Goal: Transaction & Acquisition: Complete application form

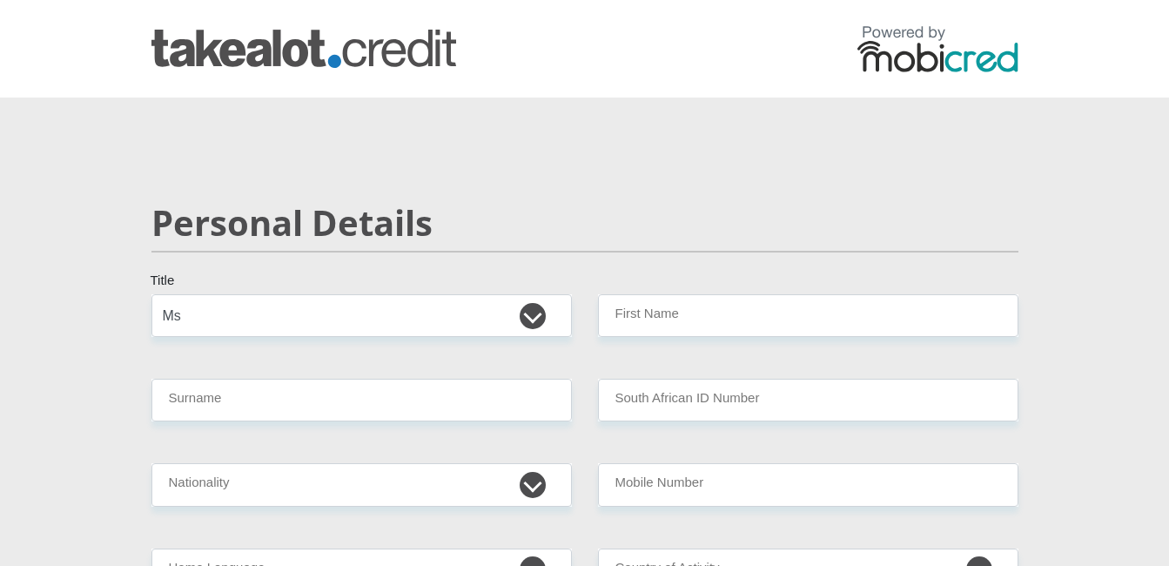
select select "Ms"
type input "BOITUMELO"
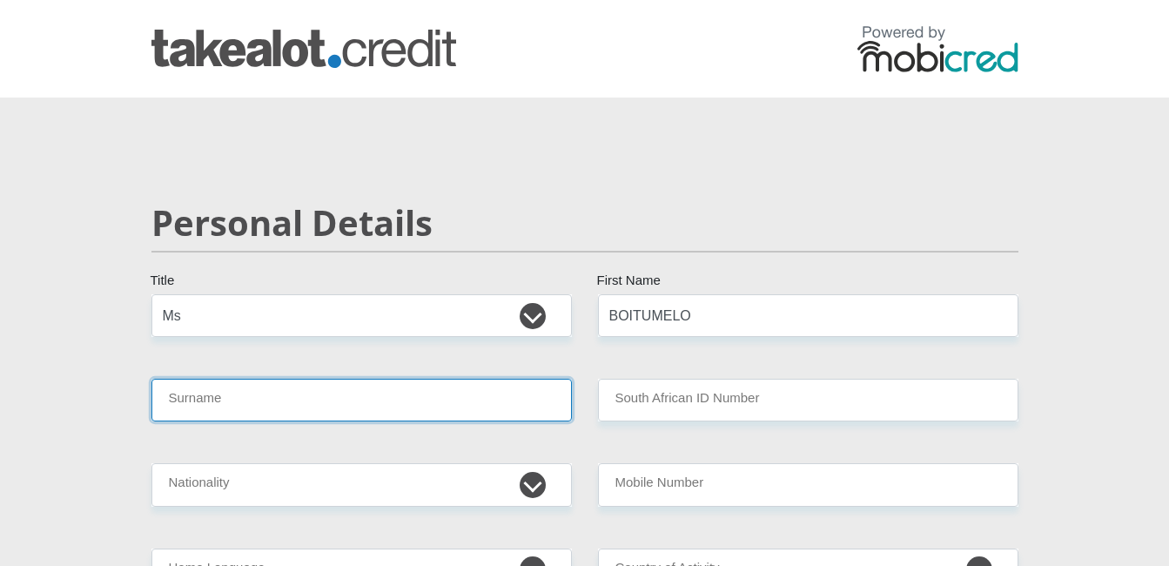
type input "MORARE"
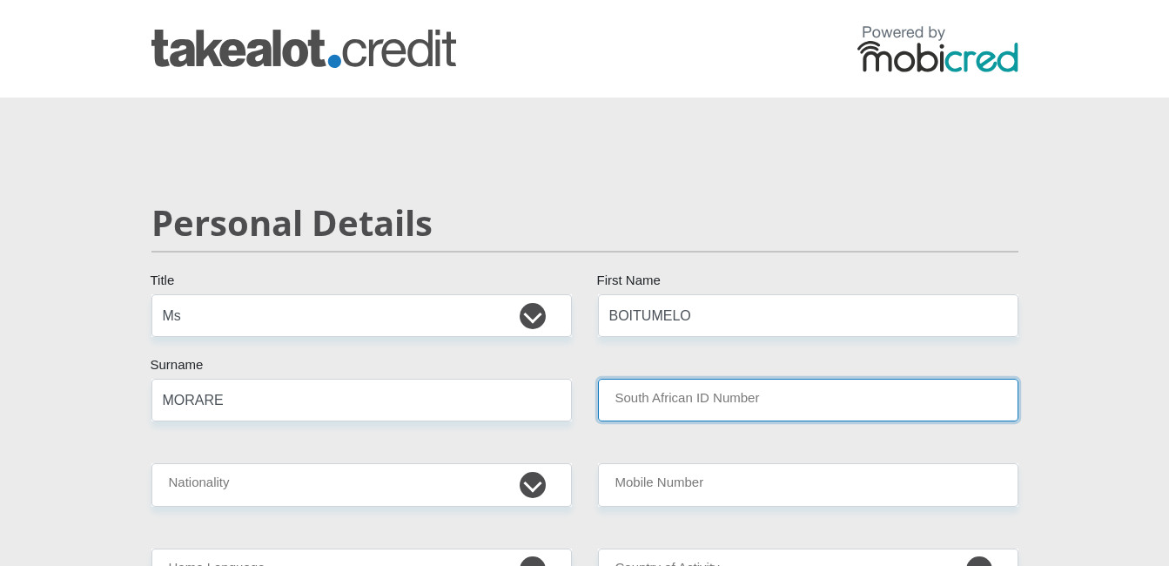
type input "8105010930088"
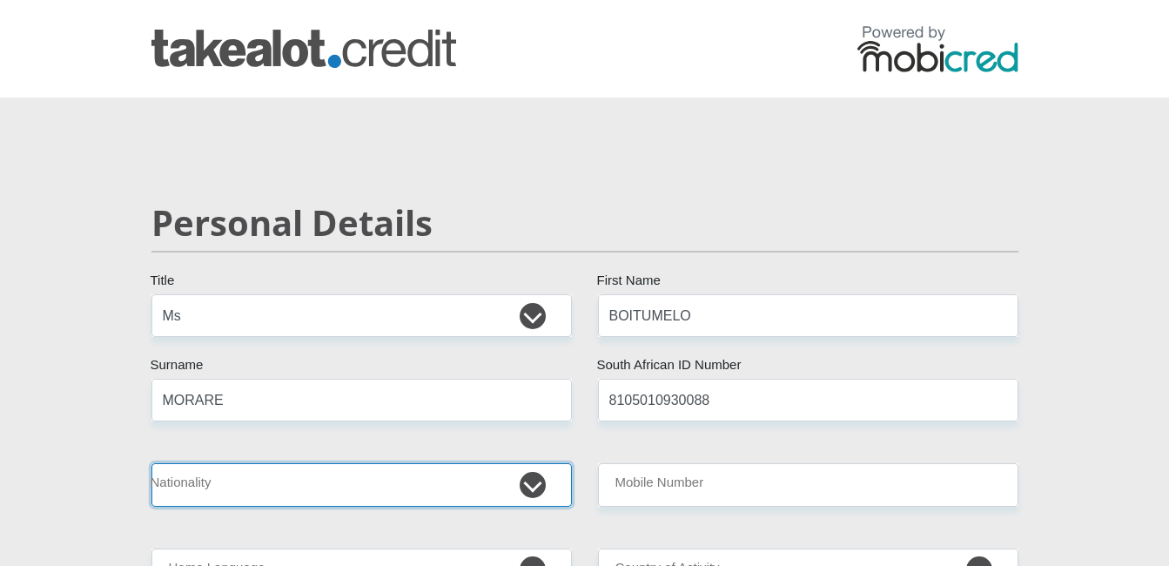
select select "ZAF"
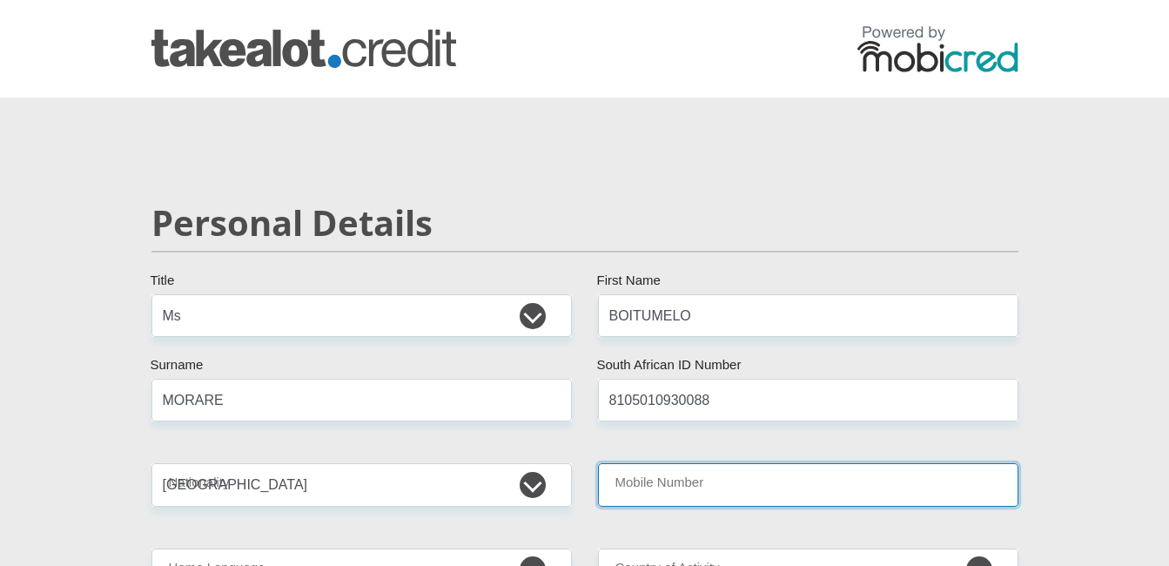
type input "0686818898"
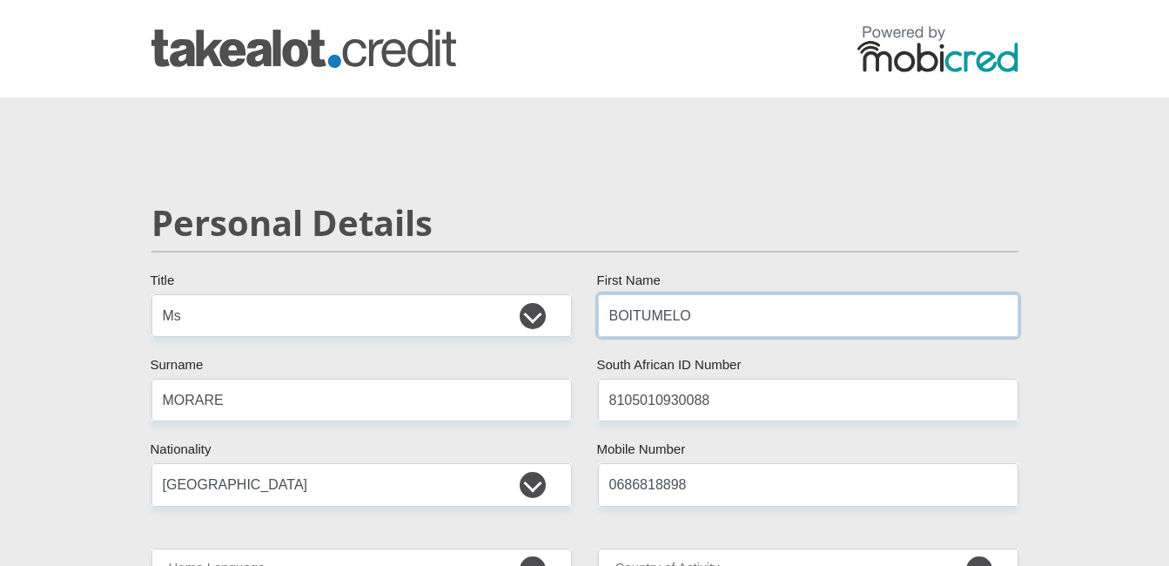
scroll to position [174, 0]
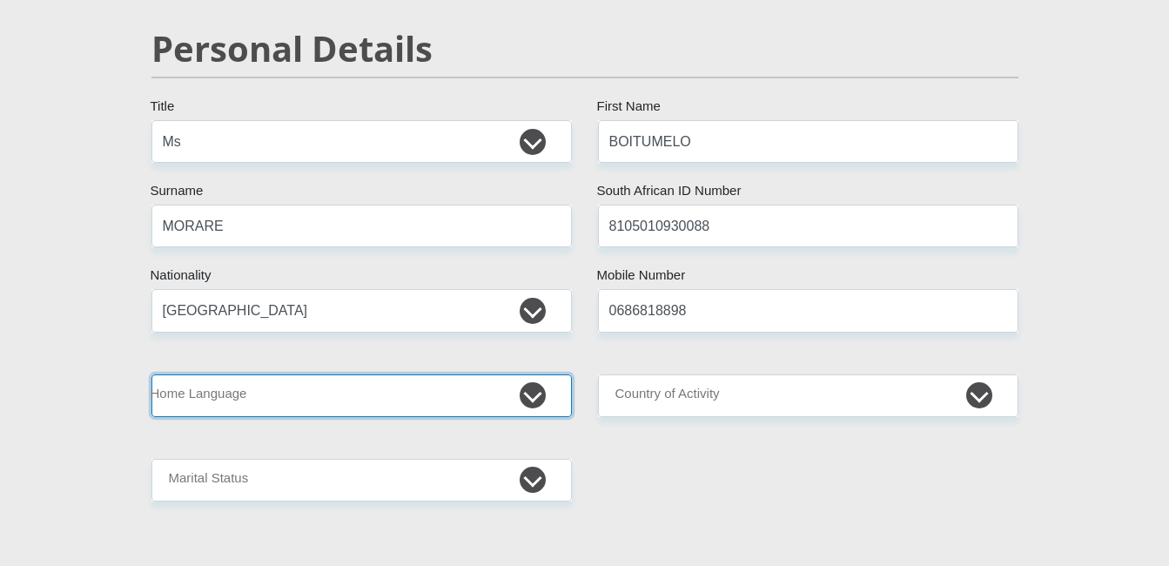
click at [533, 405] on select "Afrikaans English Sepedi South Ndebele Southern Sotho Swati Tsonga Tswana Venda…" at bounding box center [361, 395] width 421 height 43
select select "zul"
click at [151, 374] on select "Afrikaans English Sepedi South Ndebele Southern Sotho Swati Tsonga Tswana Venda…" at bounding box center [361, 395] width 421 height 43
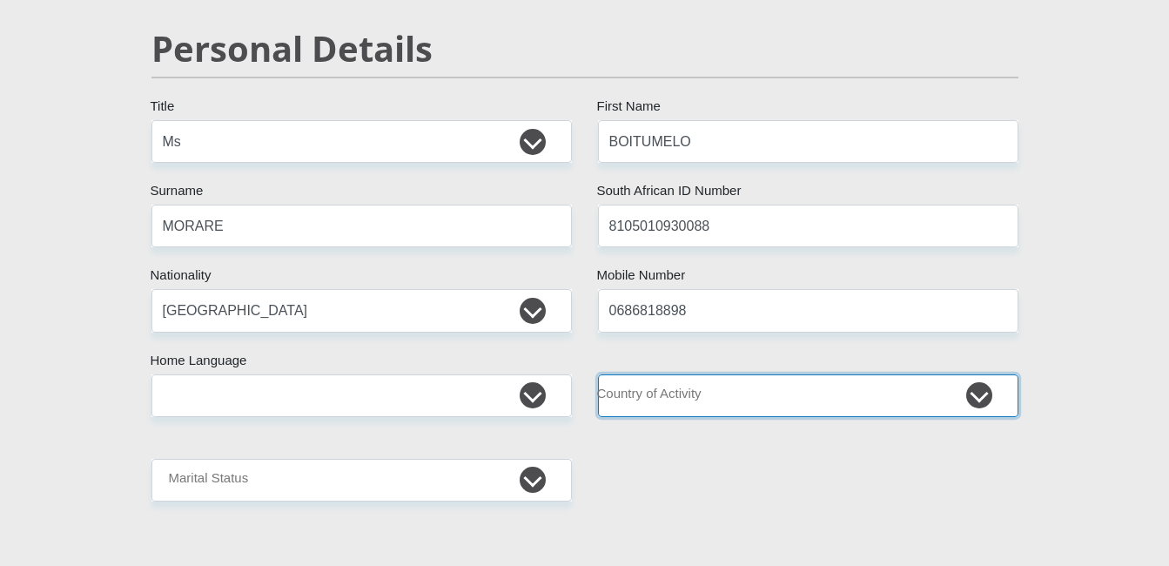
click at [983, 393] on select "[GEOGRAPHIC_DATA] [GEOGRAPHIC_DATA] [GEOGRAPHIC_DATA] [GEOGRAPHIC_DATA] [GEOGRA…" at bounding box center [808, 395] width 421 height 43
select select "ZAF"
click at [598, 374] on select "[GEOGRAPHIC_DATA] [GEOGRAPHIC_DATA] [GEOGRAPHIC_DATA] [GEOGRAPHIC_DATA] [GEOGRA…" at bounding box center [808, 395] width 421 height 43
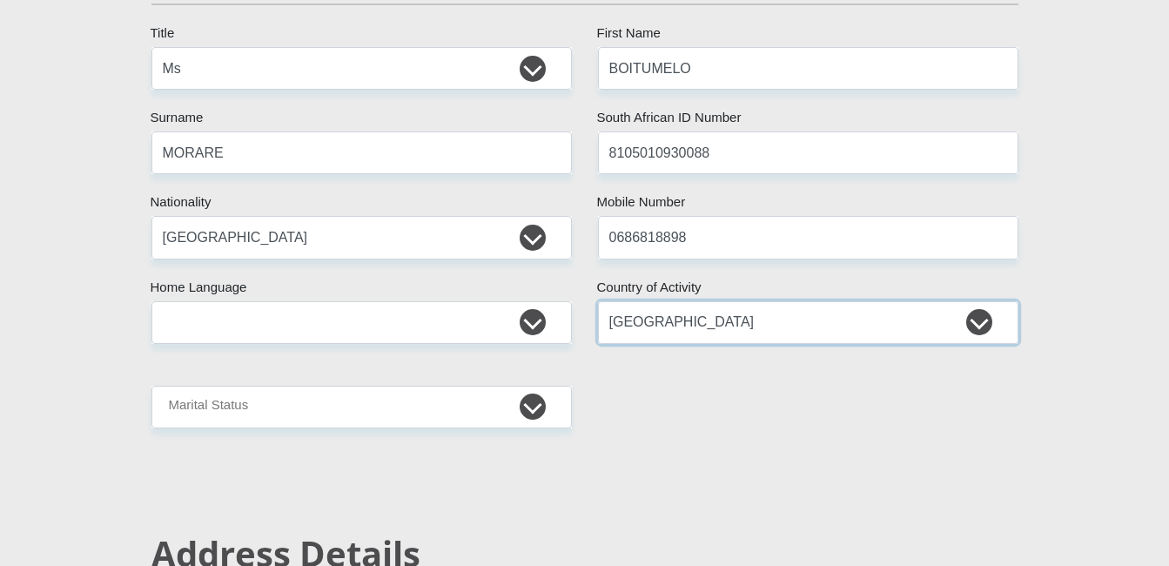
scroll to position [348, 0]
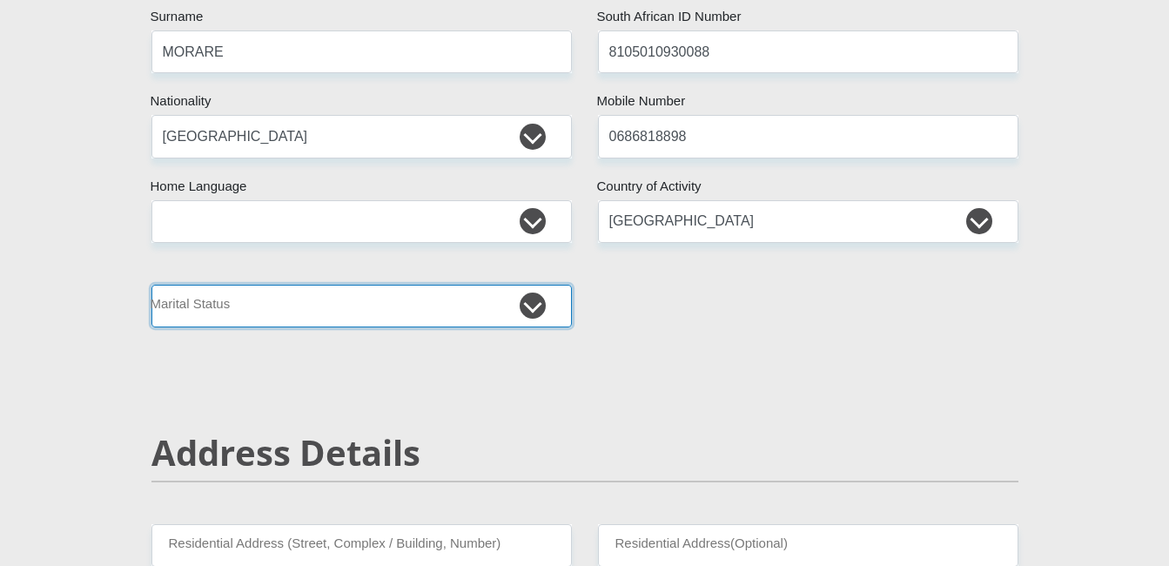
click at [529, 300] on select "Married ANC Single Divorced Widowed Married COP or Customary Law" at bounding box center [361, 306] width 421 height 43
select select "2"
click at [151, 285] on select "Married ANC Single Divorced Widowed Married COP or Customary Law" at bounding box center [361, 306] width 421 height 43
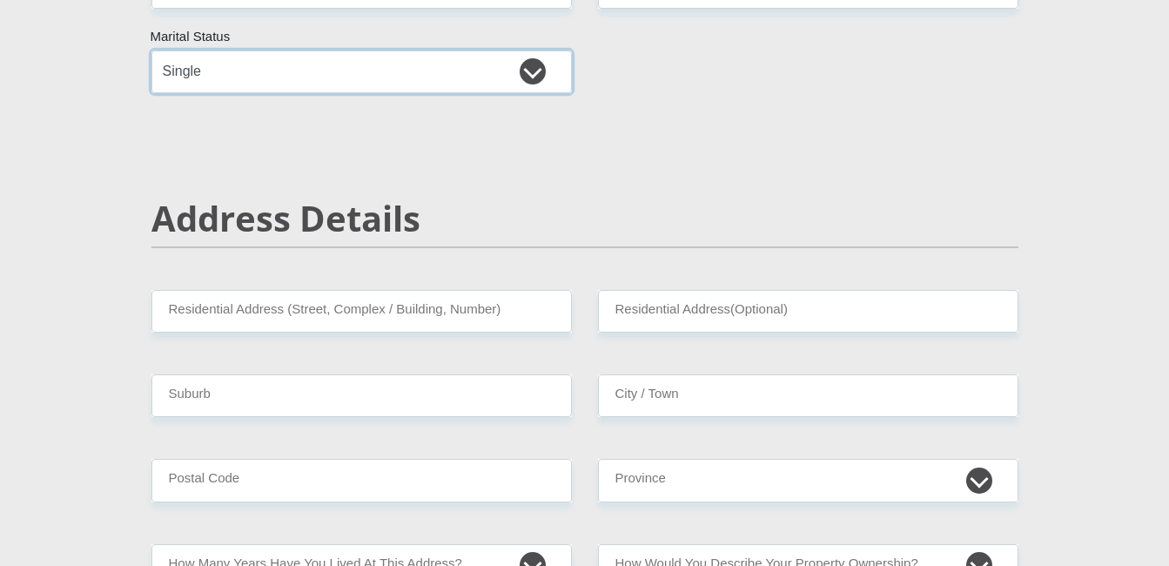
scroll to position [609, 0]
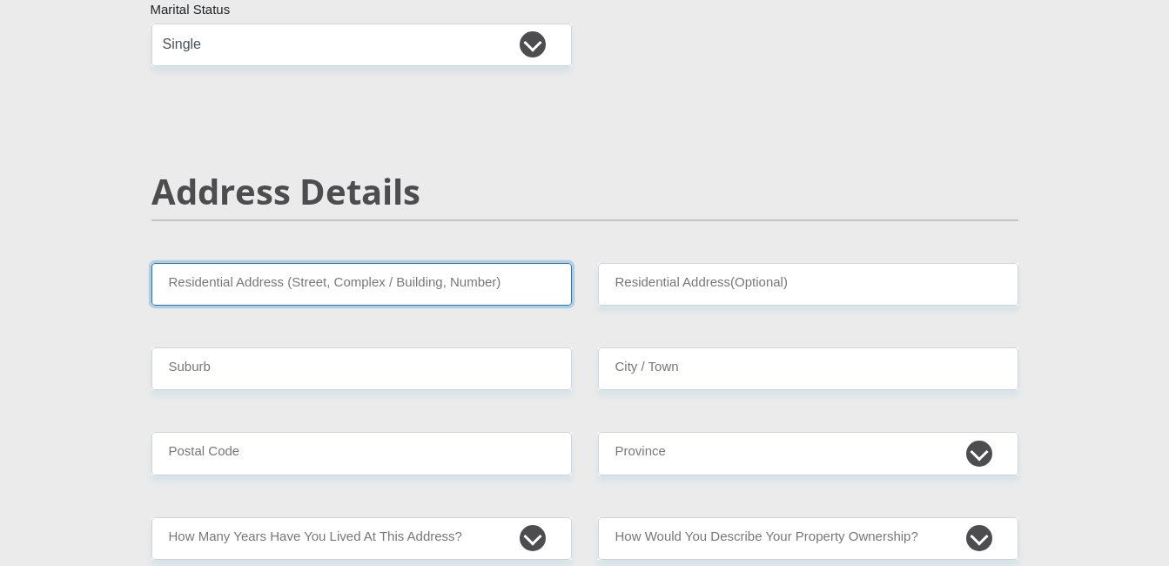
click at [365, 279] on input "Residential Address (Street, Complex / Building, Number)" at bounding box center [361, 284] width 421 height 43
type input "[STREET_ADDRESS]"
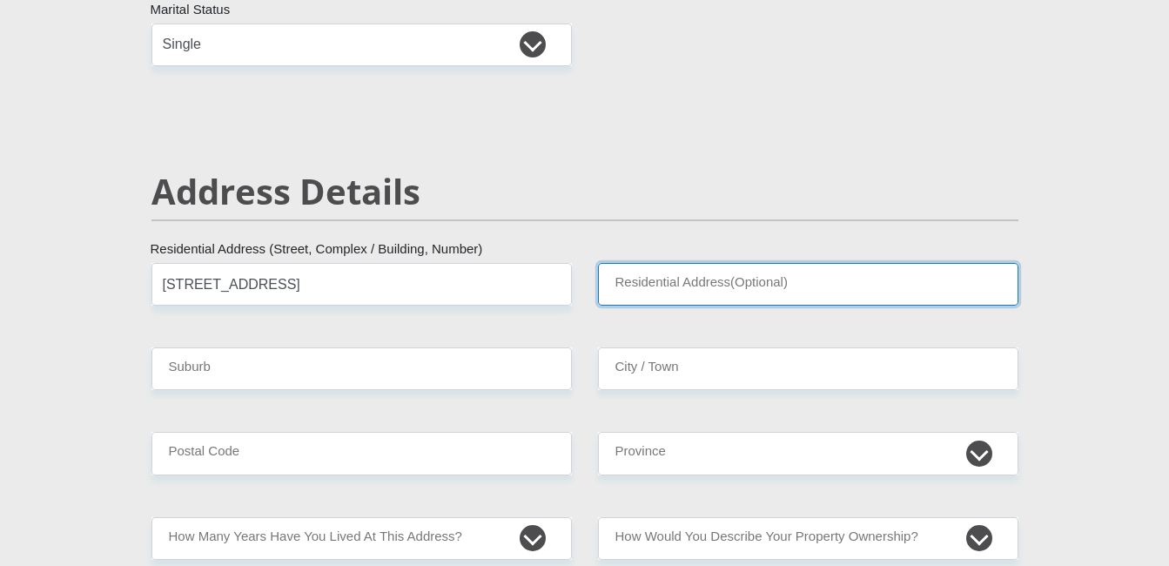
type input "[STREET_ADDRESS]"
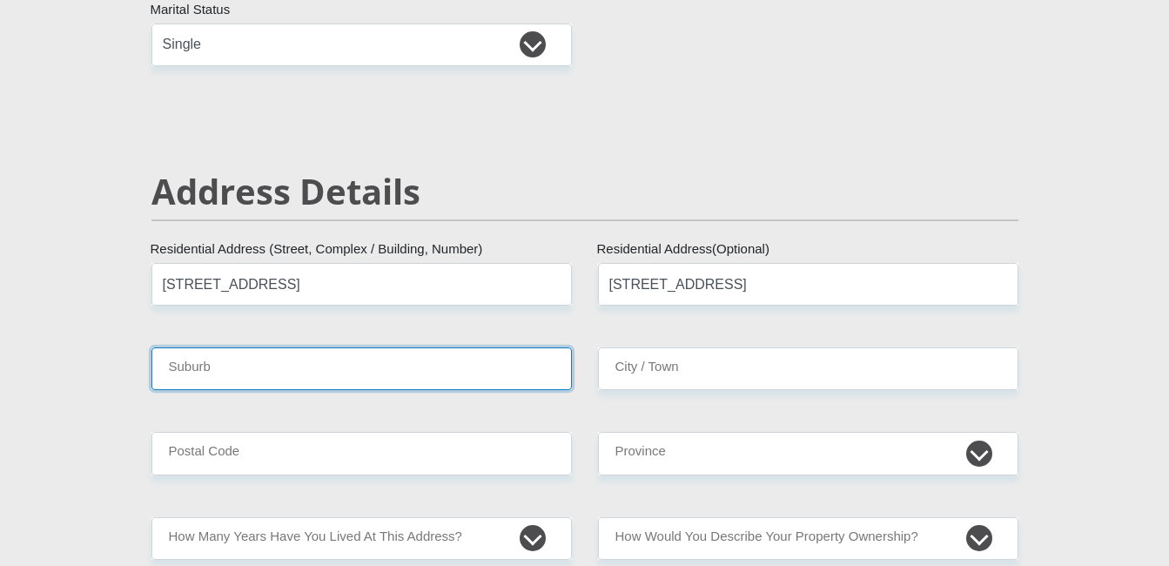
type input "tsakane"
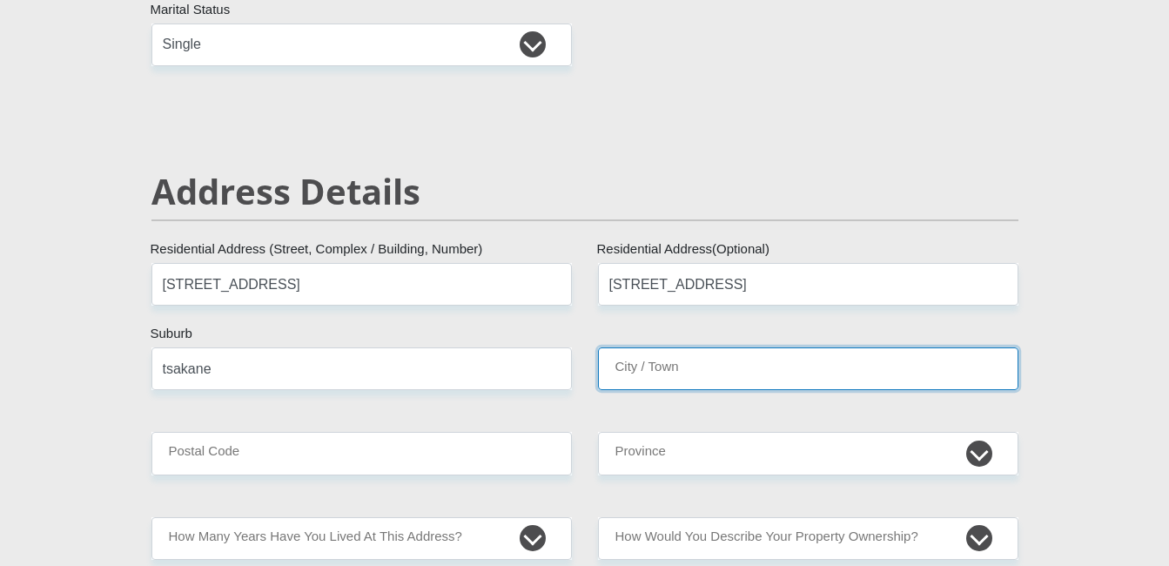
type input "brakpan"
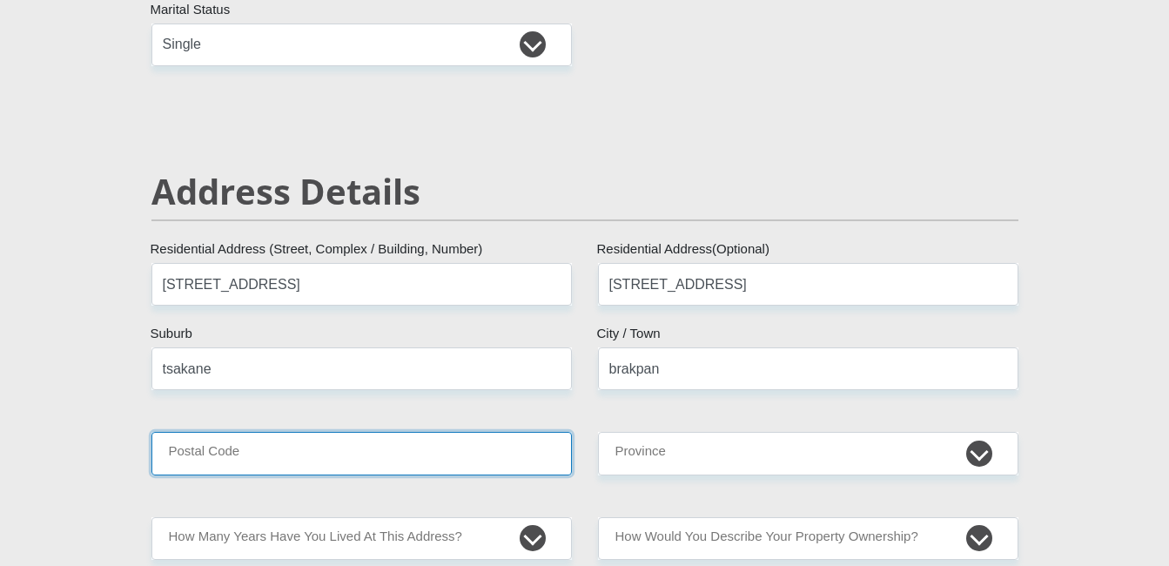
type input "1550"
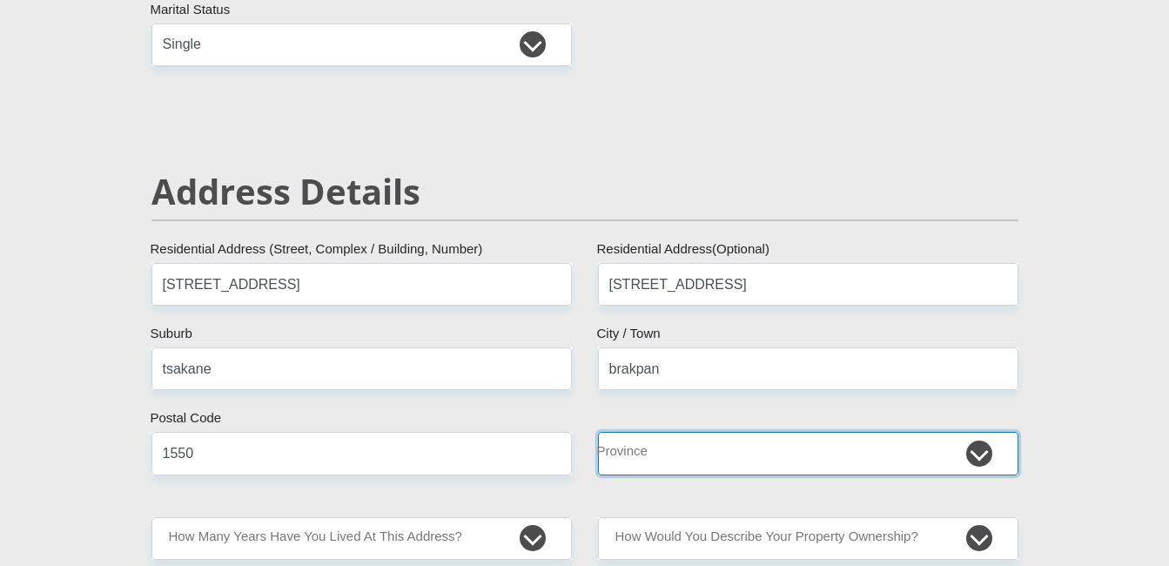
select select "Gauteng"
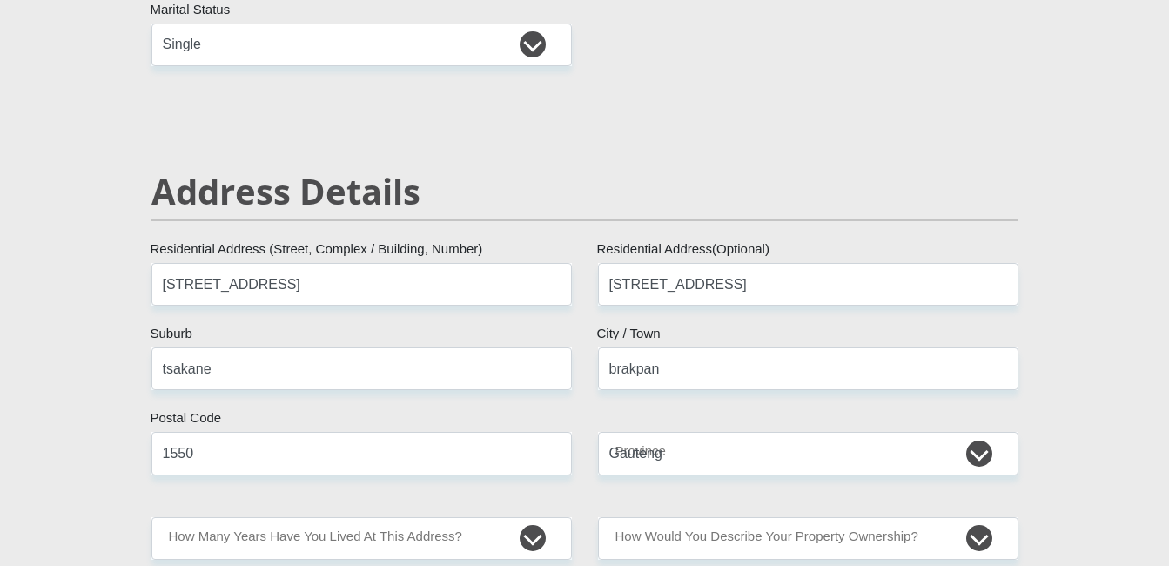
type input "[EMAIL_ADDRESS][DOMAIN_NAME]"
type input "Y0737500413g@"
type input "4000"
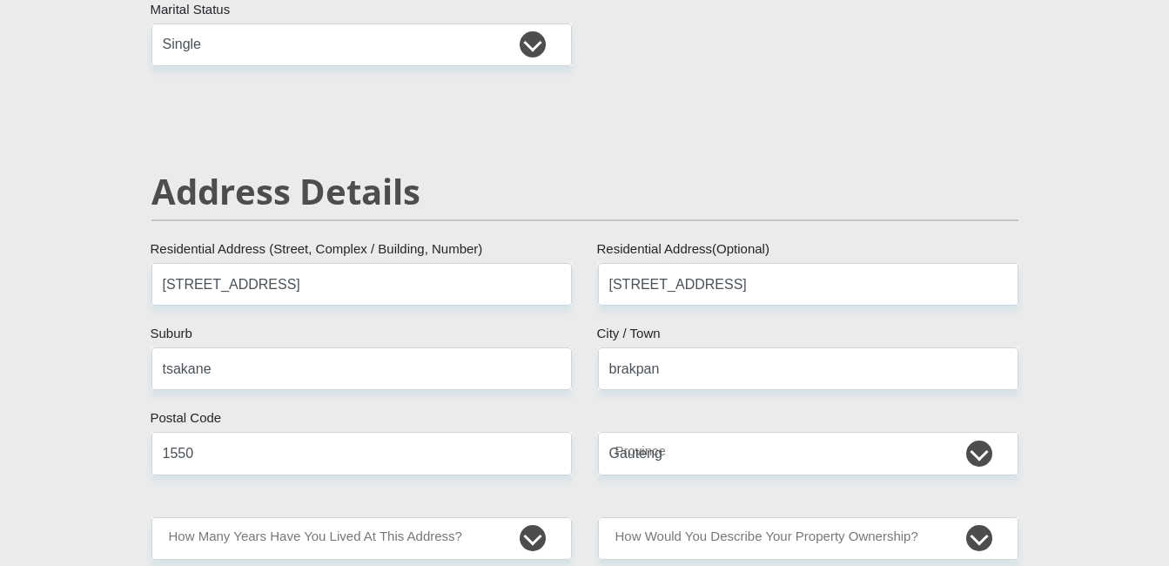
type input "4000"
type input "1500"
type input "0"
type input "500"
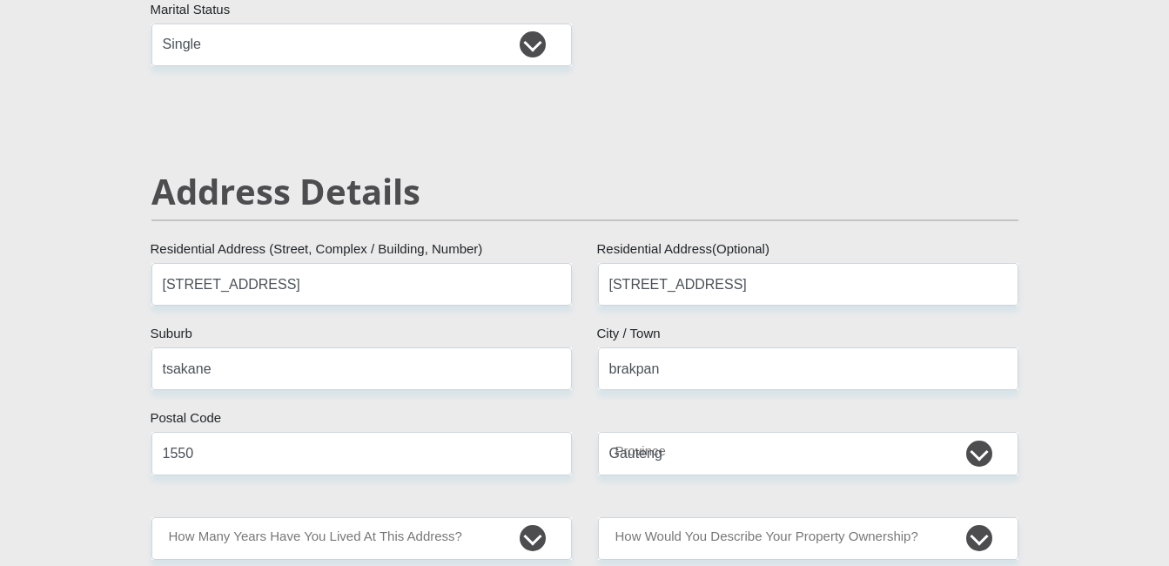
type input "0"
type input "200"
type input "0"
type input "mobilerepairs"
type input "0686818898"
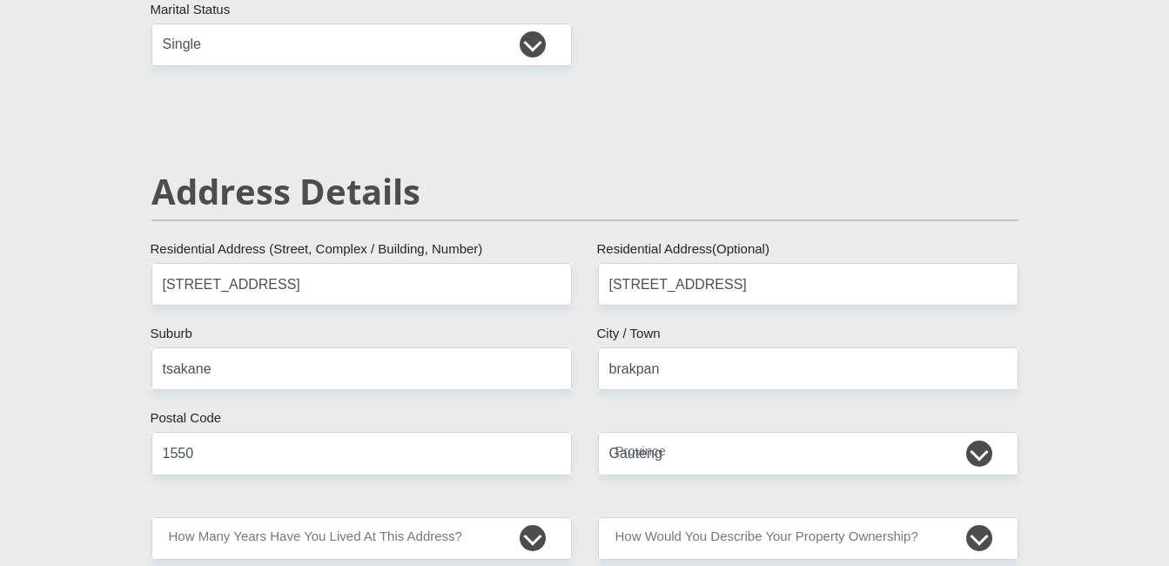
type input "[PERSON_NAME]"
type input "morare"
type input "1931714655"
type input "470010"
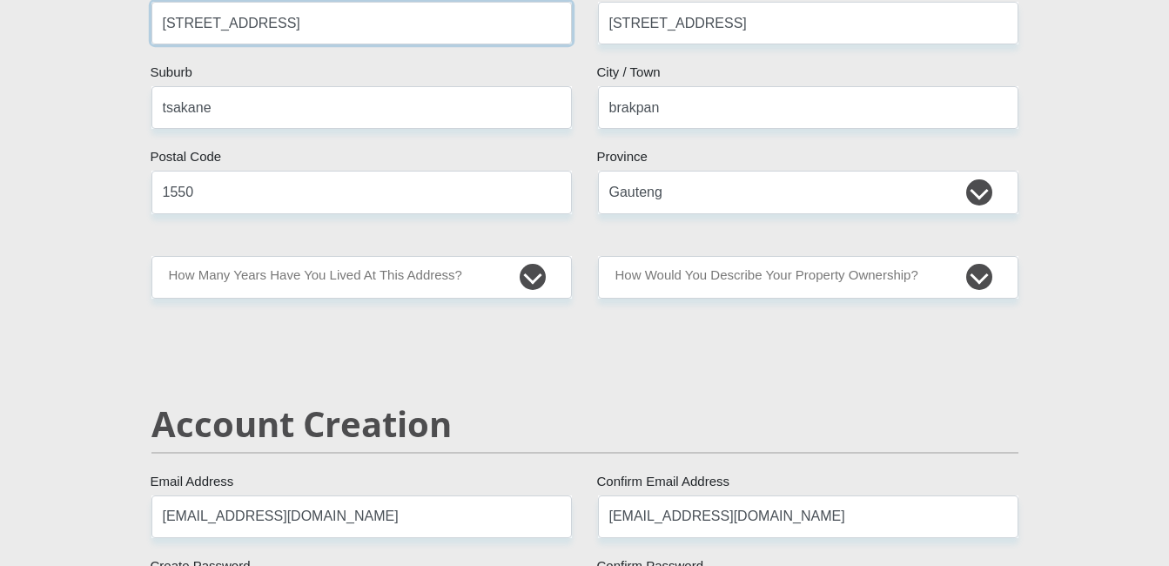
type input "CAPITEC BANK LIMITED"
type input "CAPITEC BANK CPC"
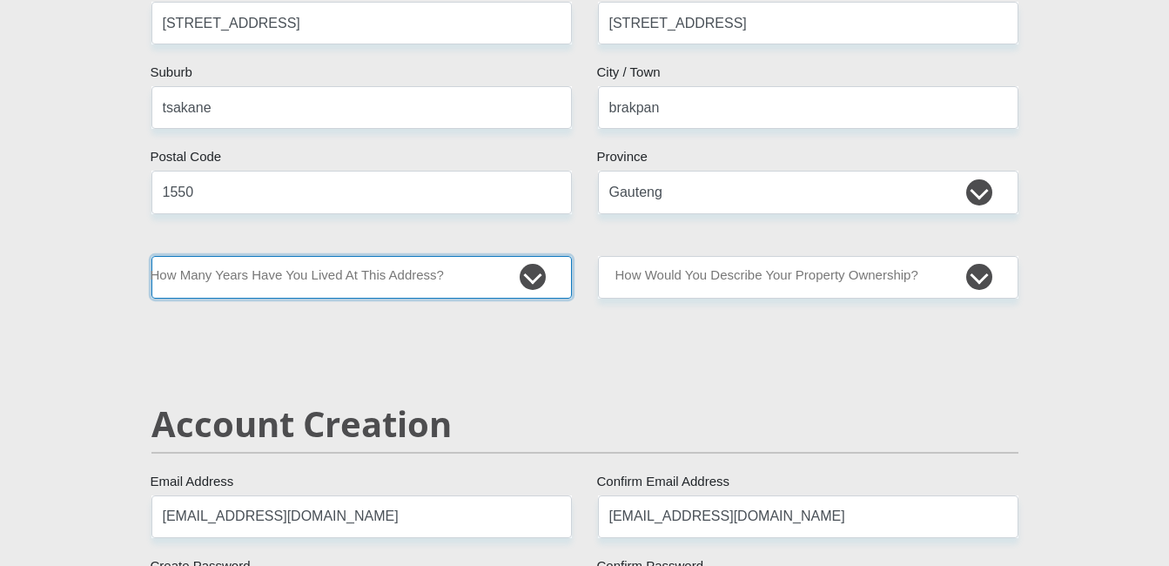
click at [421, 279] on select "less than 1 year 1-3 years 3-5 years 5+ years" at bounding box center [361, 277] width 421 height 43
select select "5"
click at [151, 256] on select "less than 1 year 1-3 years 3-5 years 5+ years" at bounding box center [361, 277] width 421 height 43
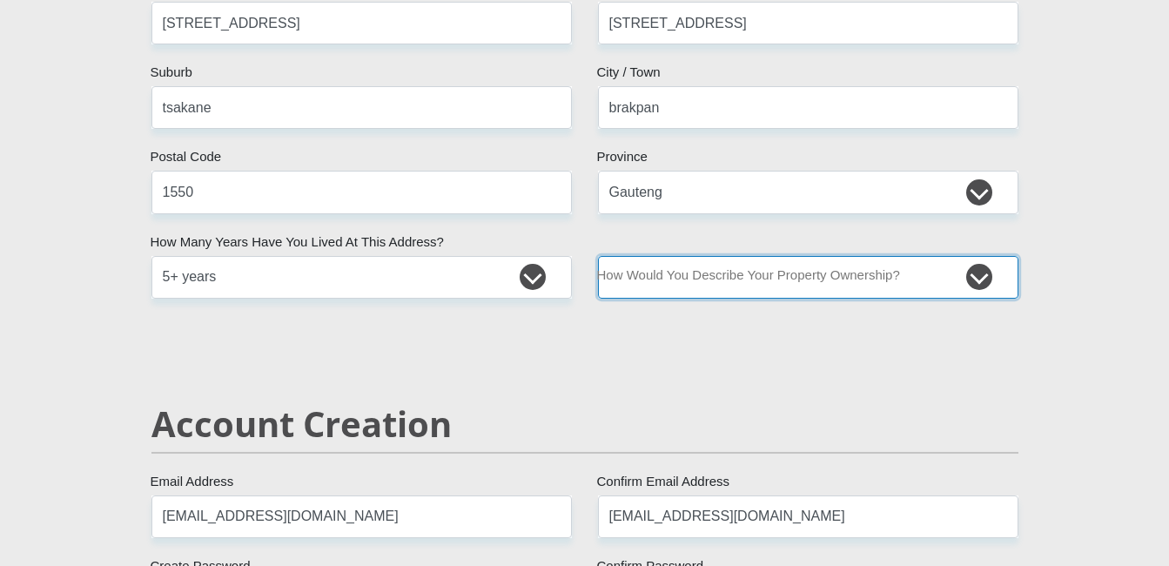
click at [764, 279] on select "Owned Rented Family Owned Company Dwelling" at bounding box center [808, 277] width 421 height 43
select select "Owned"
click at [598, 256] on select "Owned Rented Family Owned Company Dwelling" at bounding box center [808, 277] width 421 height 43
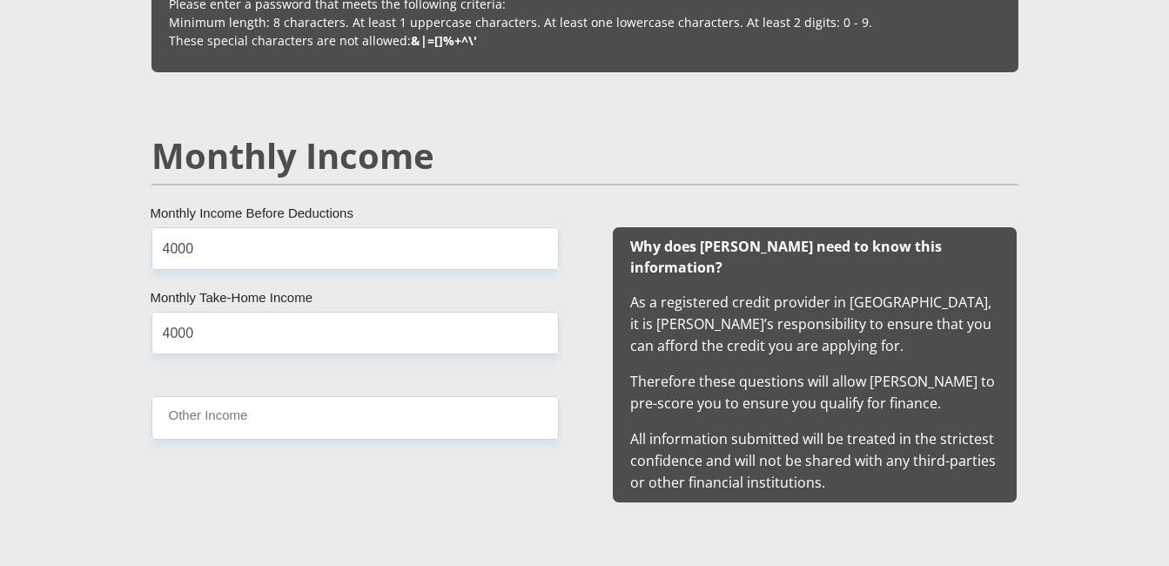
scroll to position [1567, 0]
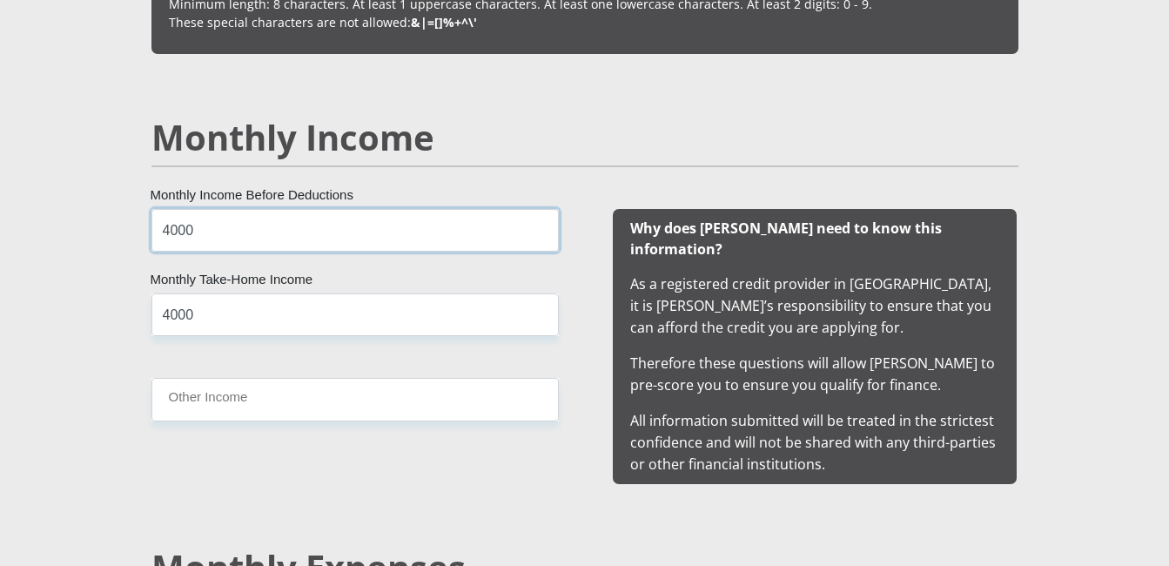
click at [355, 243] on input "4000" at bounding box center [354, 230] width 407 height 43
type input "4"
type input "7000"
click at [297, 306] on input "4000" at bounding box center [354, 314] width 407 height 43
type input "4"
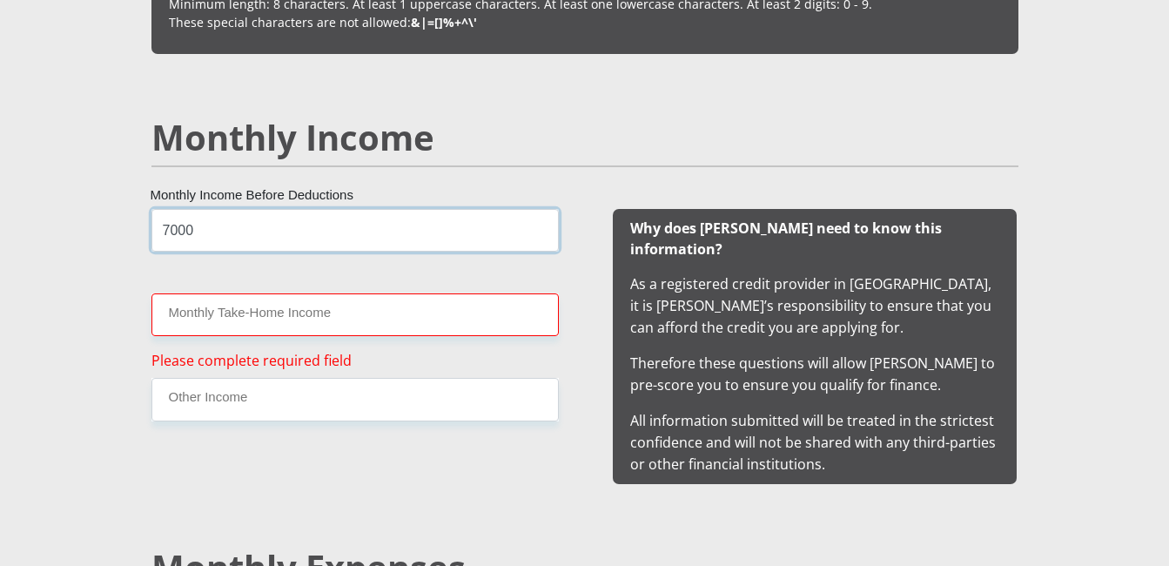
click at [283, 239] on input "7000" at bounding box center [354, 230] width 407 height 43
type input "7"
type input "5600"
click at [323, 326] on input "Monthly Take-Home Income" at bounding box center [354, 314] width 407 height 43
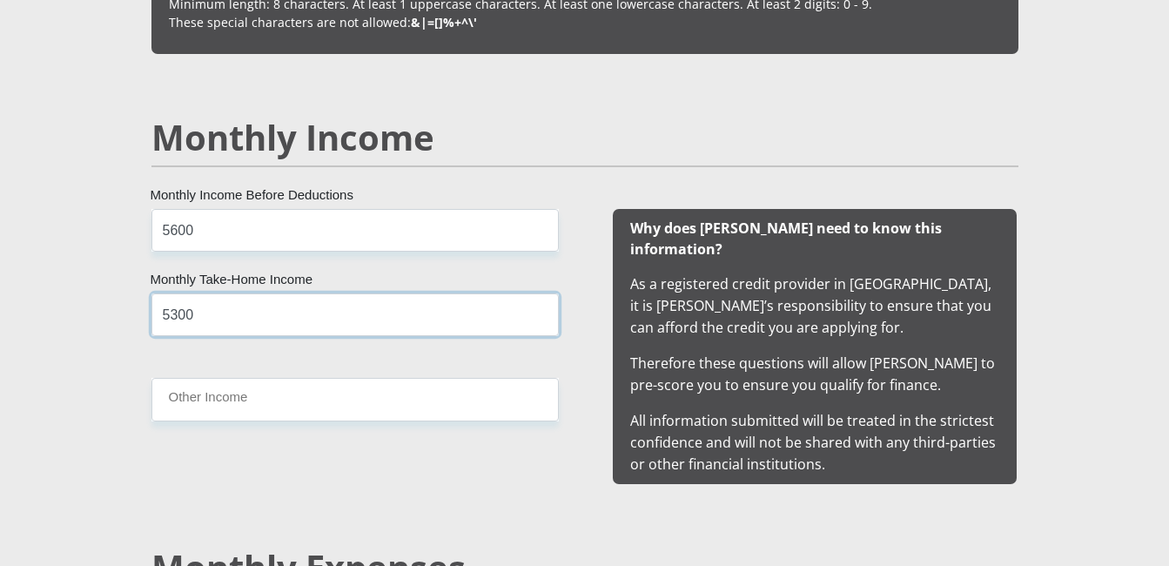
type input "5300"
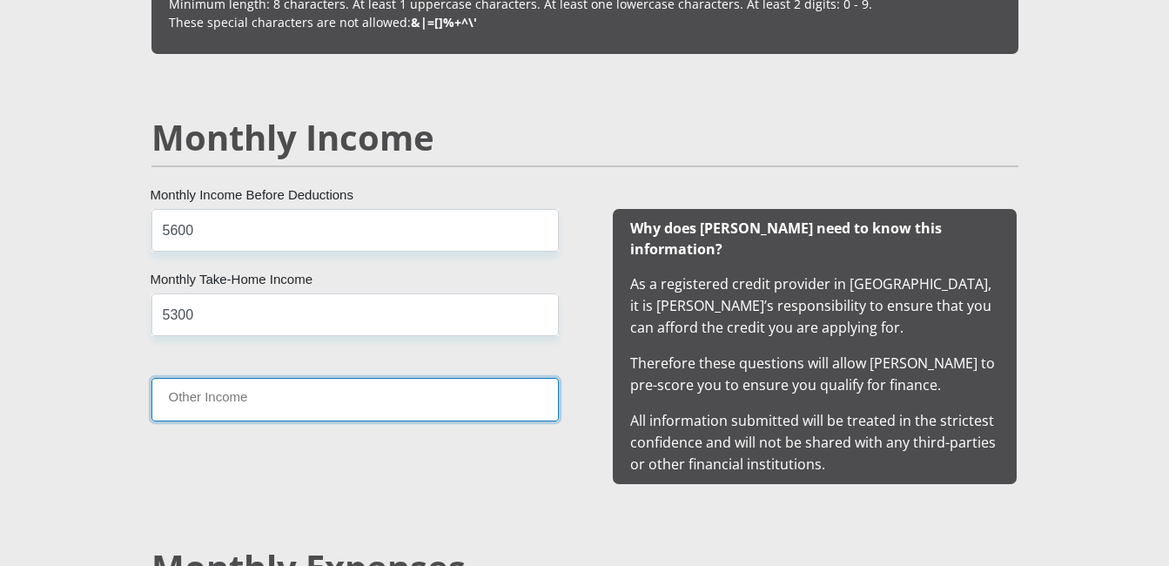
click at [312, 402] on input "Other Income" at bounding box center [354, 399] width 407 height 43
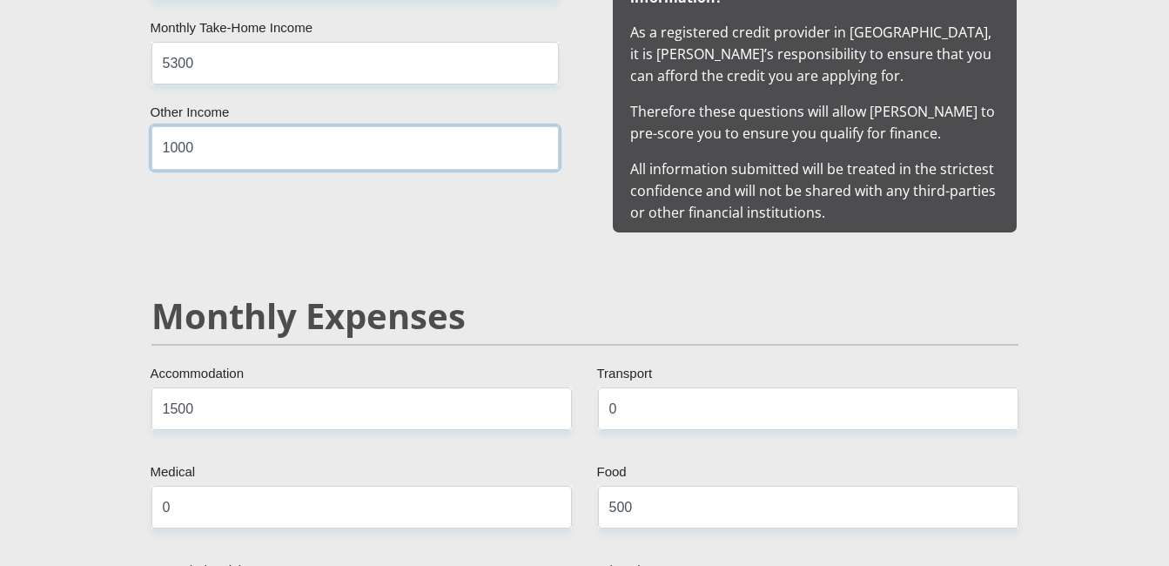
scroll to position [1828, 0]
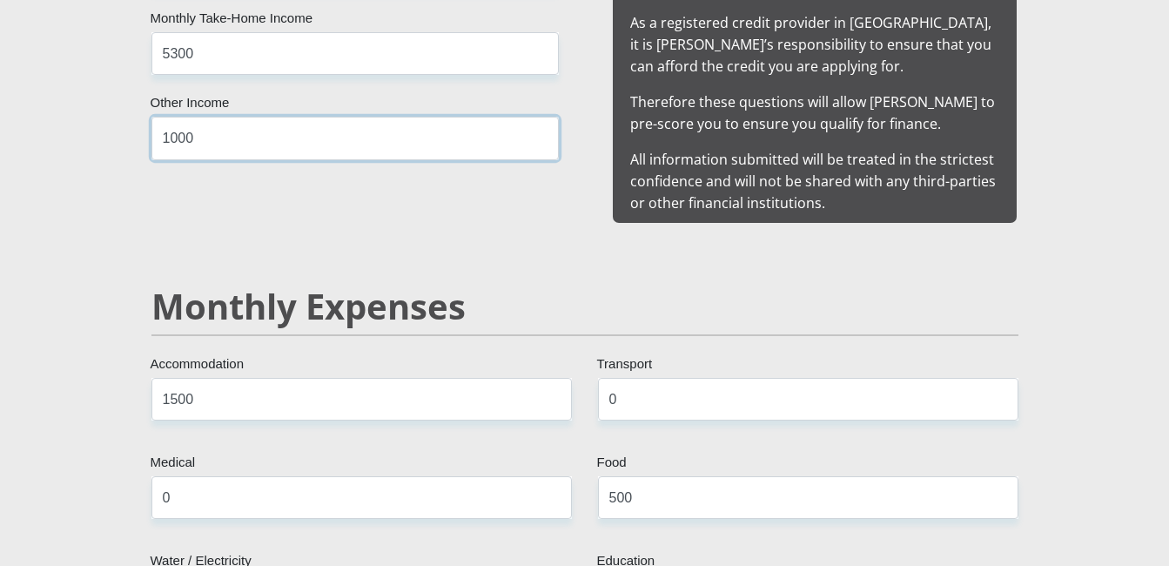
type input "1000"
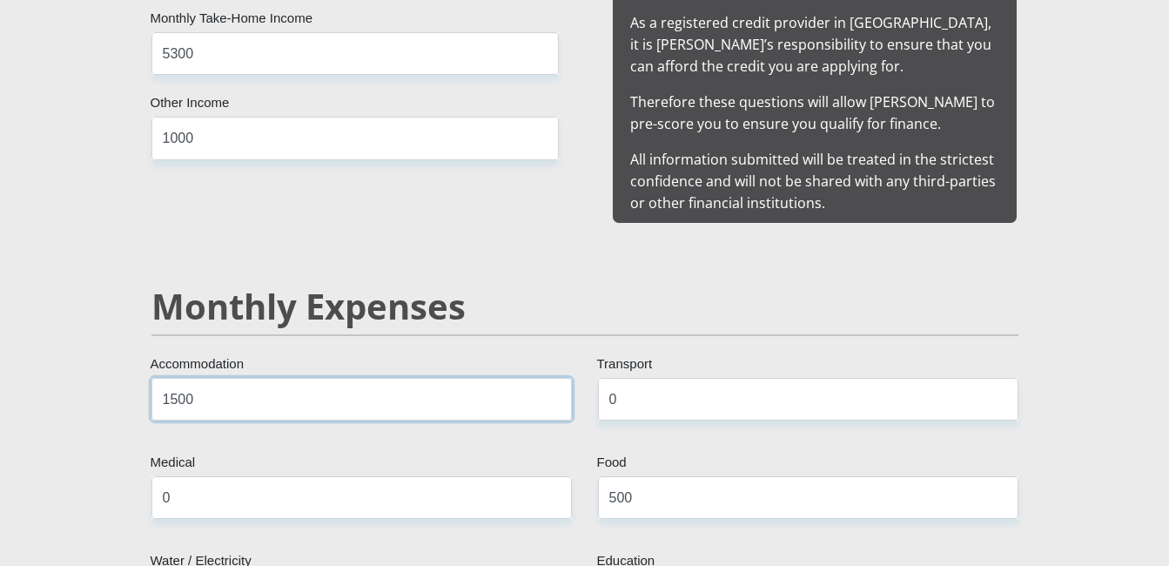
click at [317, 380] on input "1500" at bounding box center [361, 399] width 421 height 43
type input "1"
type input "300"
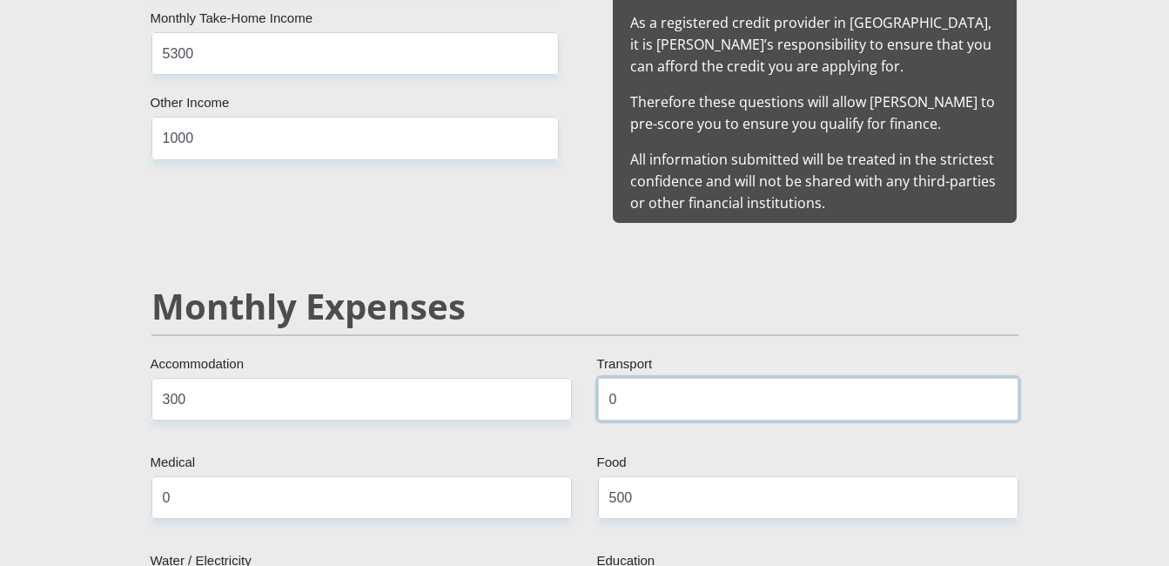
click at [649, 393] on input "0" at bounding box center [808, 399] width 421 height 43
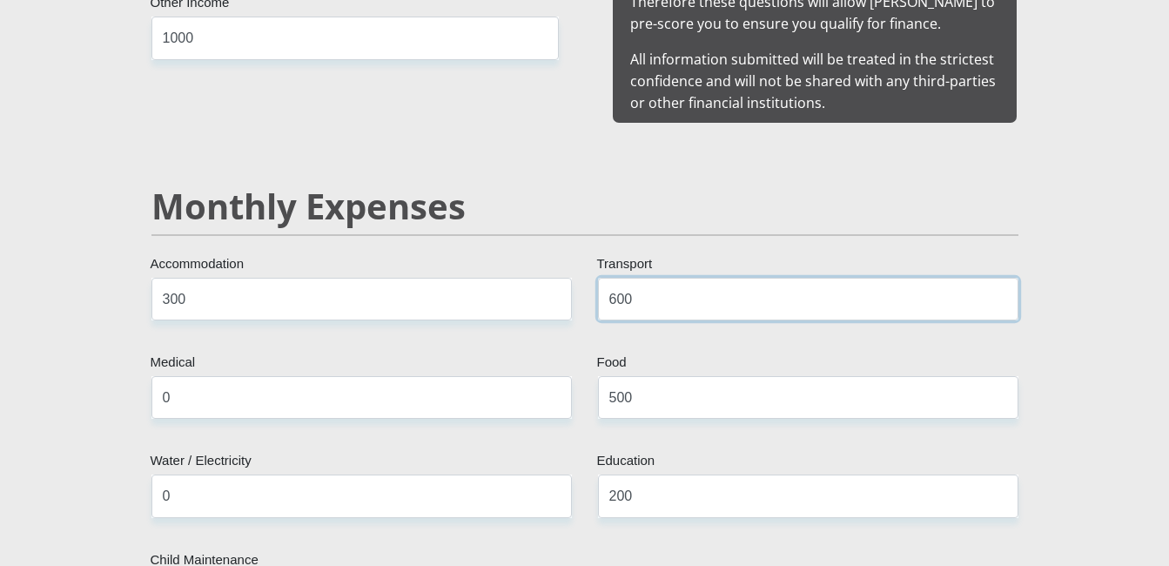
scroll to position [2002, 0]
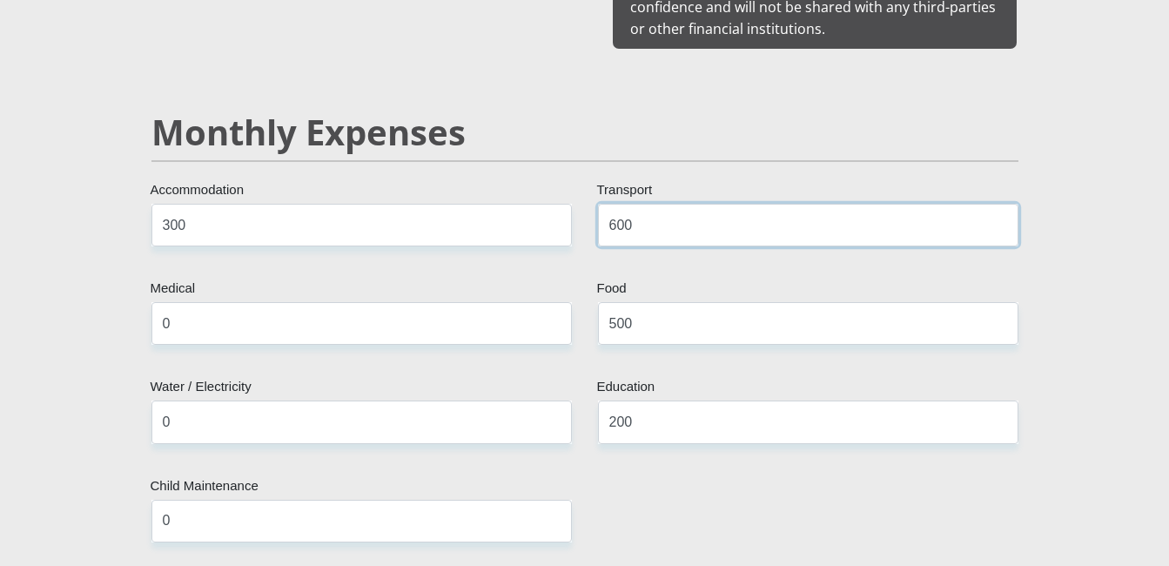
type input "600"
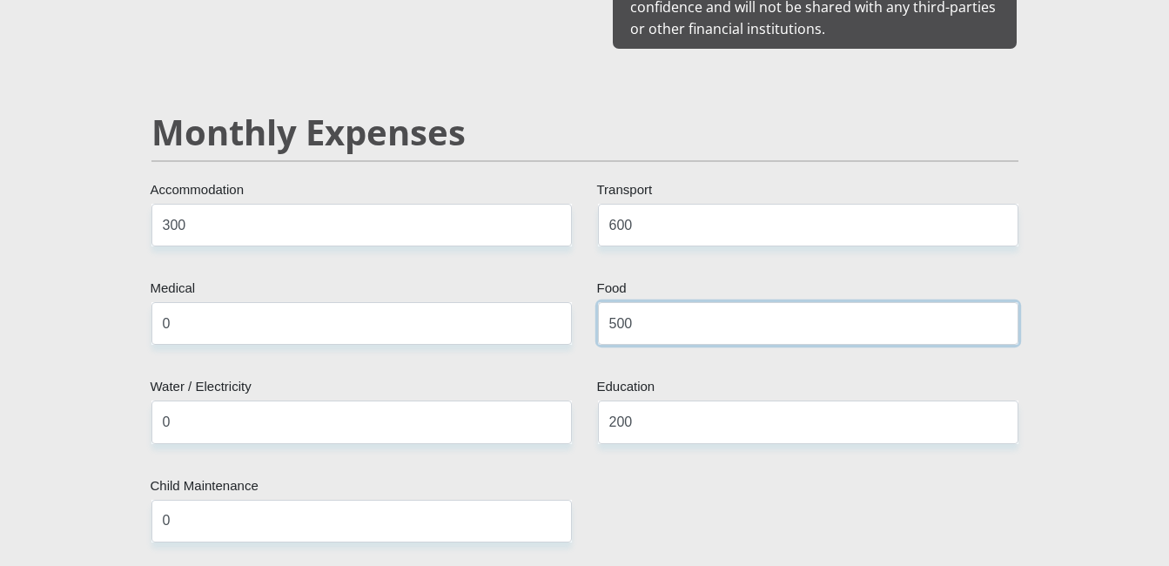
click at [666, 318] on input "500" at bounding box center [808, 323] width 421 height 43
type input "5"
type input "1000"
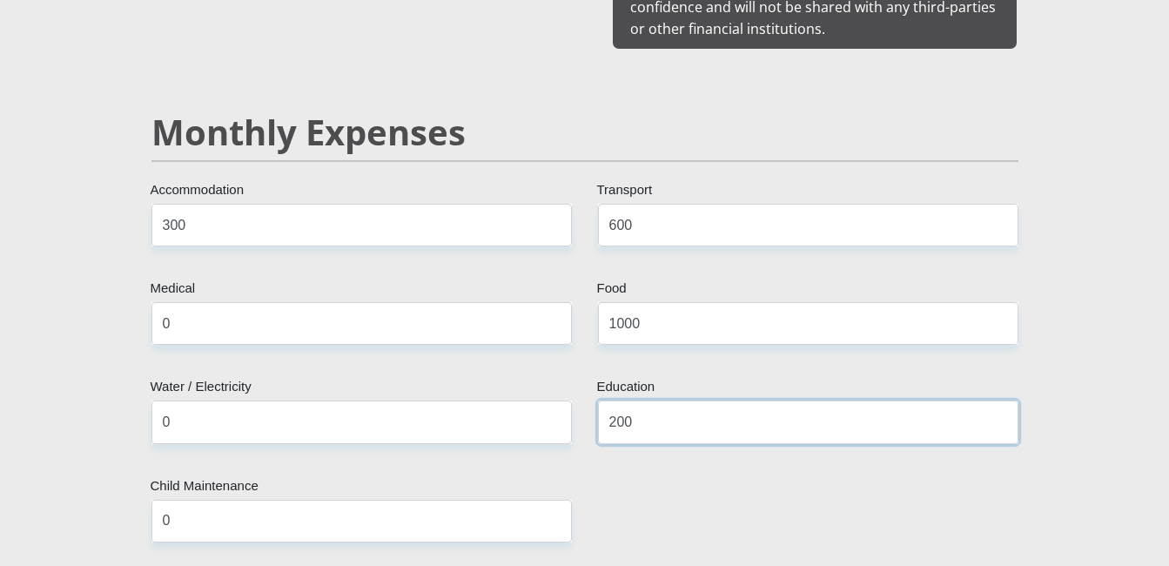
click at [643, 400] on input "200" at bounding box center [808, 421] width 421 height 43
type input "2"
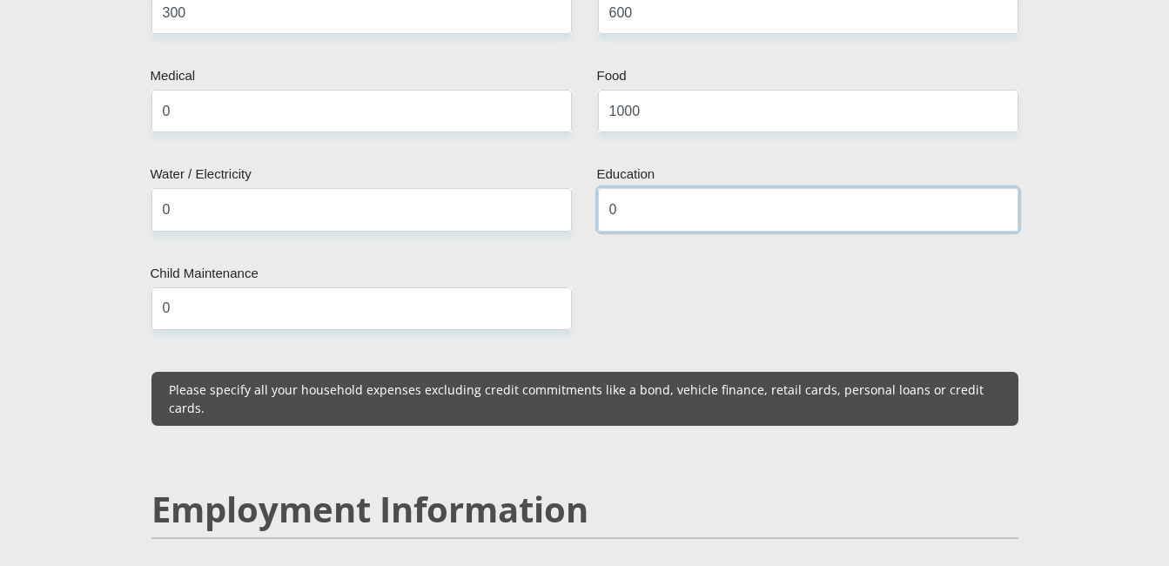
scroll to position [2351, 0]
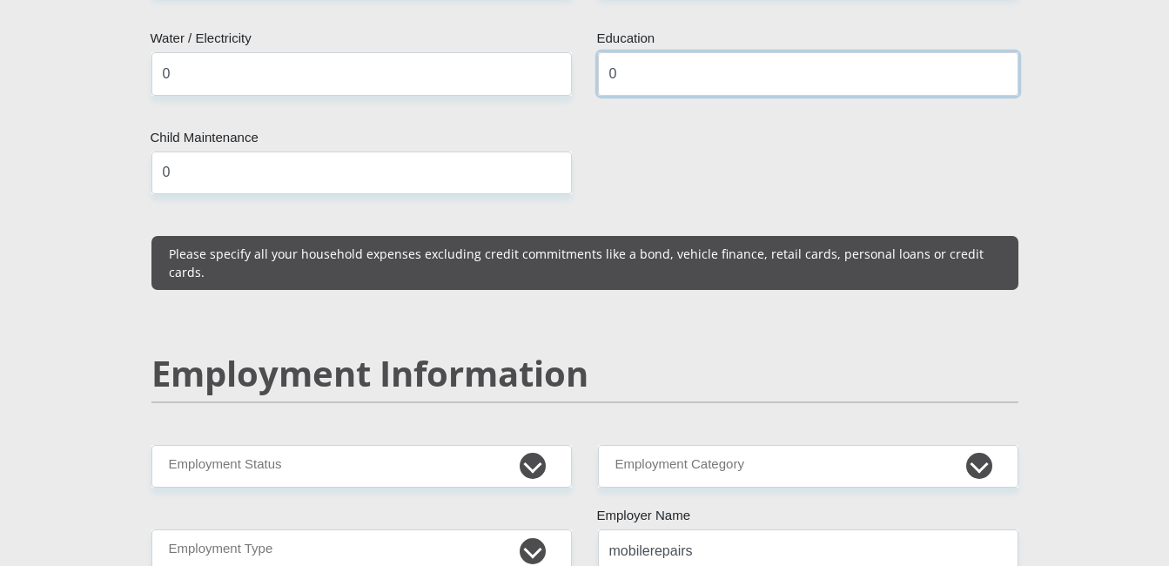
type input "0"
click at [286, 160] on input "0" at bounding box center [361, 172] width 421 height 43
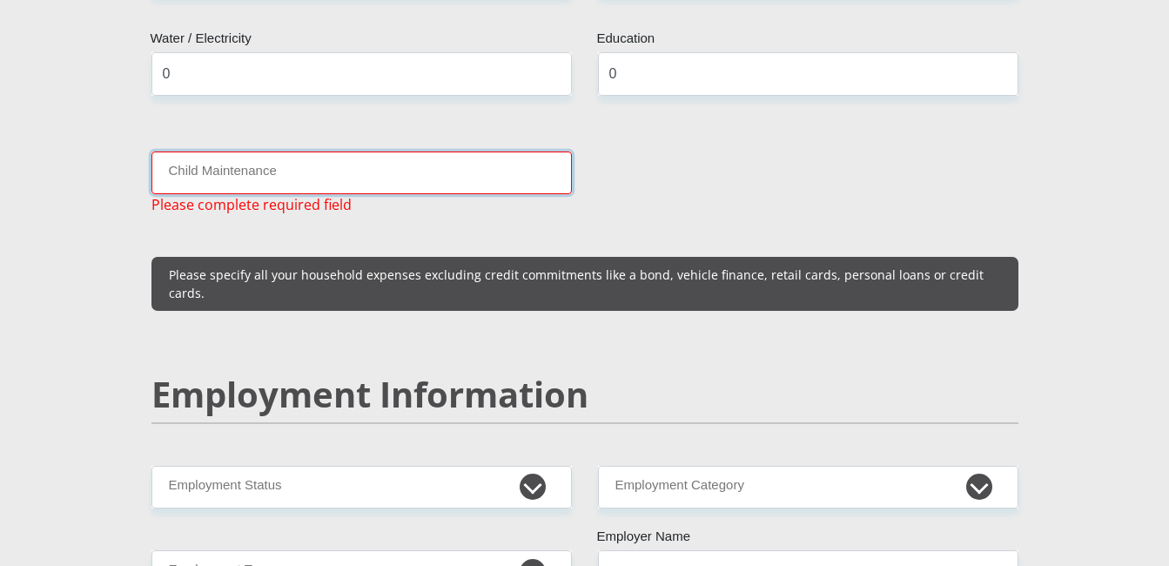
type input "1"
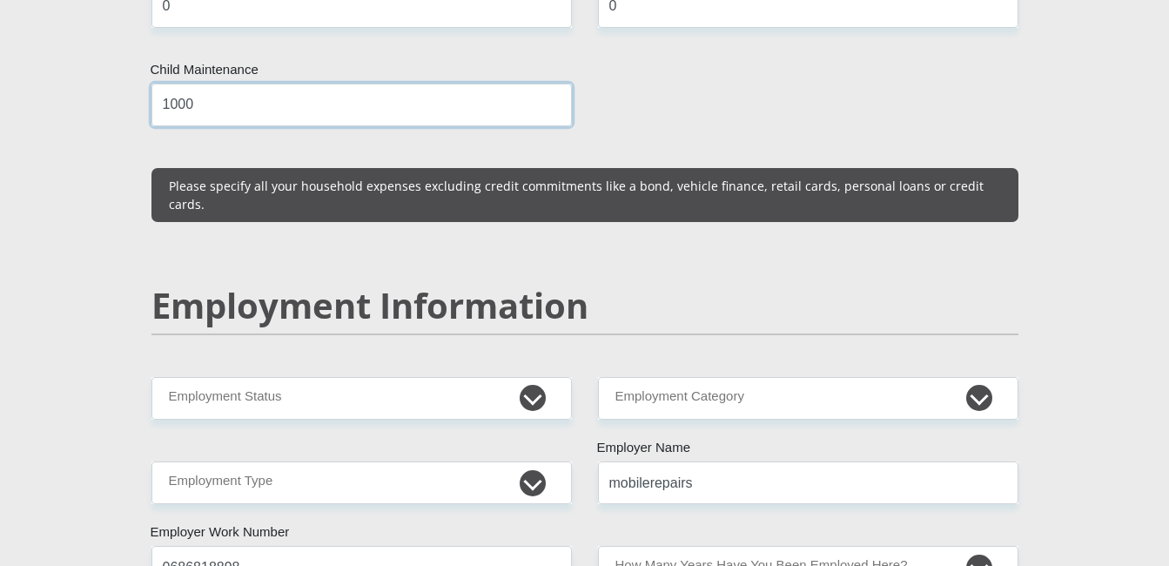
scroll to position [2438, 0]
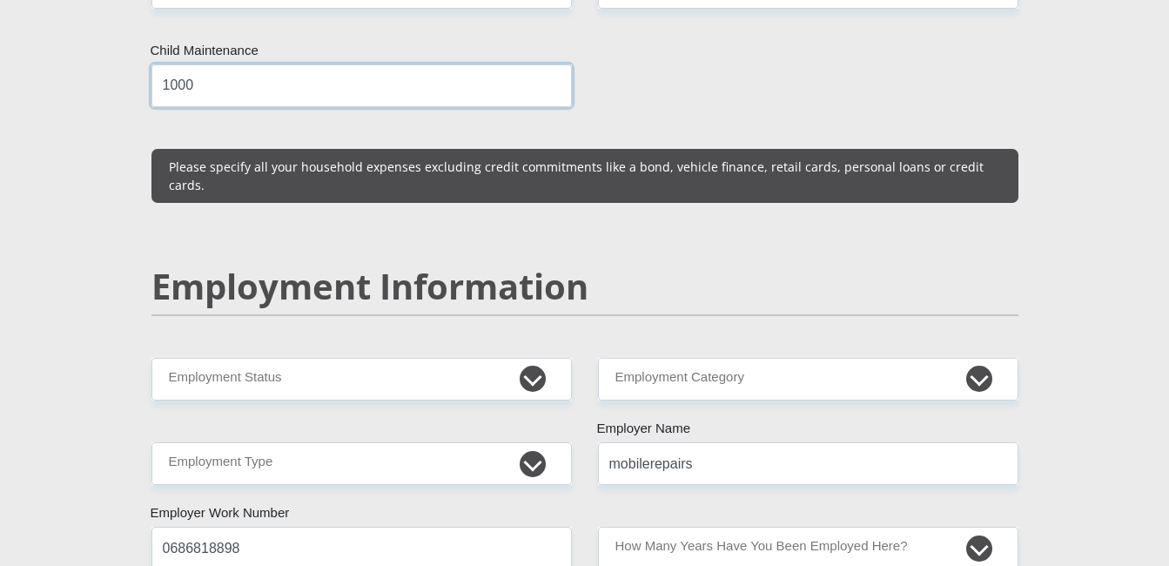
type input "1000"
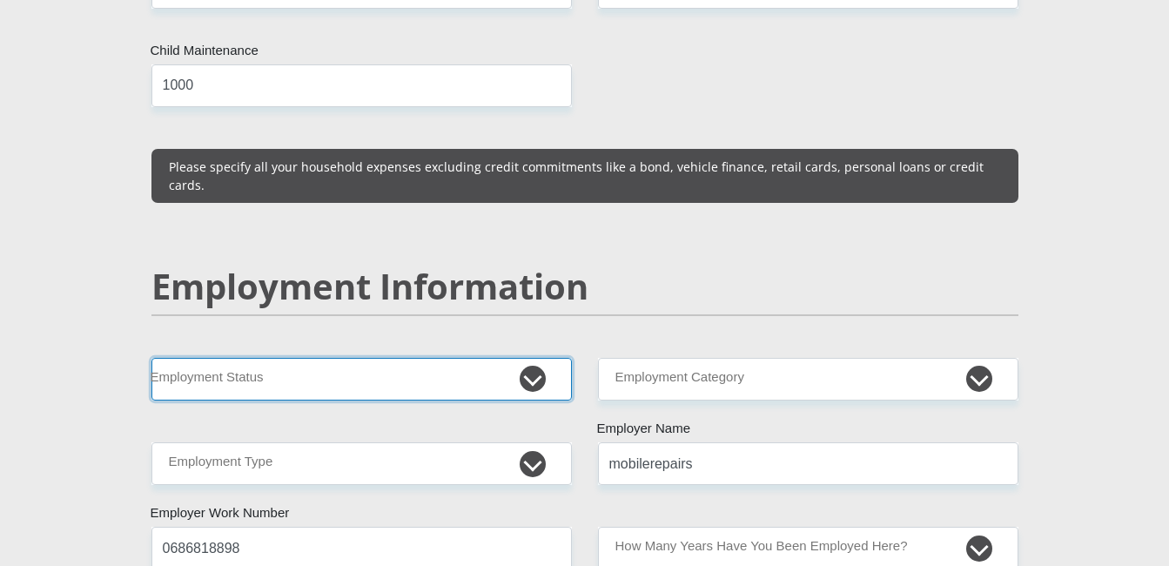
click at [529, 358] on select "Permanent/Full-time Part-time/Casual [DEMOGRAPHIC_DATA] Worker Self-Employed Ho…" at bounding box center [361, 379] width 421 height 43
select select "1"
click at [151, 358] on select "Permanent/Full-time Part-time/Casual [DEMOGRAPHIC_DATA] Worker Self-Employed Ho…" at bounding box center [361, 379] width 421 height 43
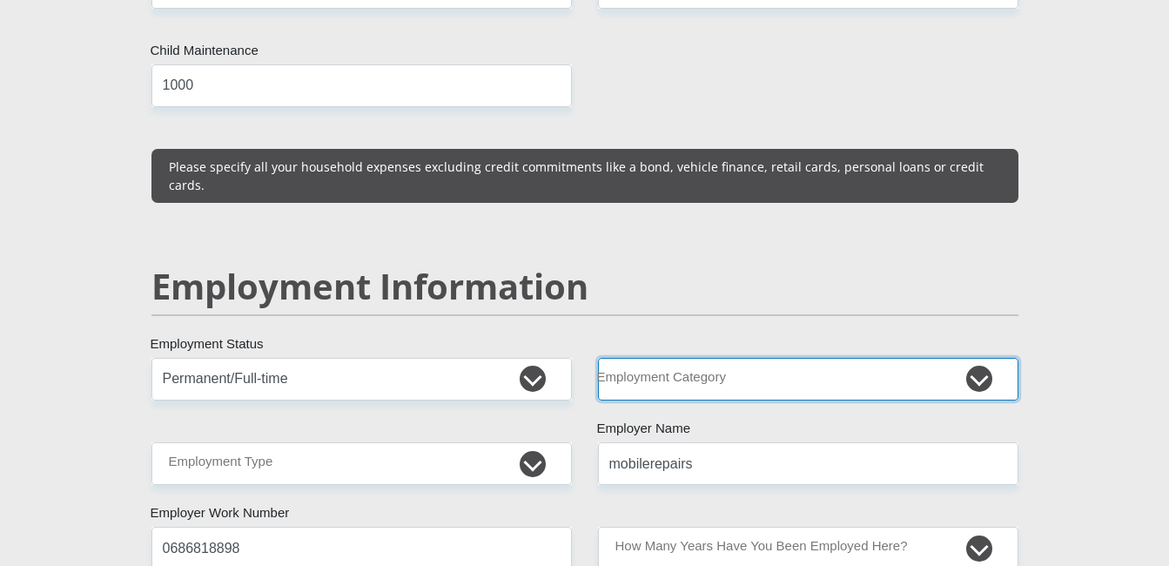
drag, startPoint x: 769, startPoint y: 337, endPoint x: 781, endPoint y: 335, distance: 12.3
click at [769, 358] on select "AGRICULTURE ALCOHOL & TOBACCO CONSTRUCTION MATERIALS METALLURGY EQUIPMENT FOR R…" at bounding box center [808, 379] width 421 height 43
select select "71"
click at [598, 358] on select "AGRICULTURE ALCOHOL & TOBACCO CONSTRUCTION MATERIALS METALLURGY EQUIPMENT FOR R…" at bounding box center [808, 379] width 421 height 43
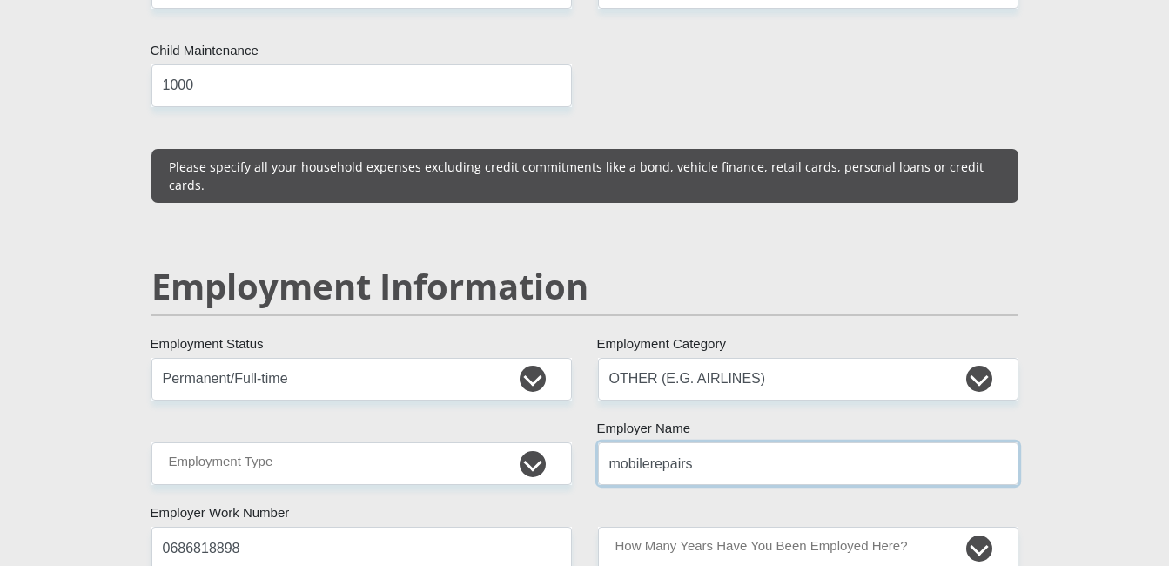
click at [681, 442] on input "mobilerepairs" at bounding box center [808, 463] width 421 height 43
click at [710, 310] on div "Employment Information" at bounding box center [584, 312] width 893 height 92
click at [702, 358] on select "AGRICULTURE ALCOHOL & TOBACCO CONSTRUCTION MATERIALS METALLURGY EQUIPMENT FOR R…" at bounding box center [808, 379] width 421 height 43
click at [700, 387] on div "Mr Ms Mrs Dr Other Title BOITUMELO First Name MORARE Surname 8105010930088 Sout…" at bounding box center [584, 340] width 893 height 4966
drag, startPoint x: 704, startPoint y: 429, endPoint x: 585, endPoint y: 407, distance: 121.2
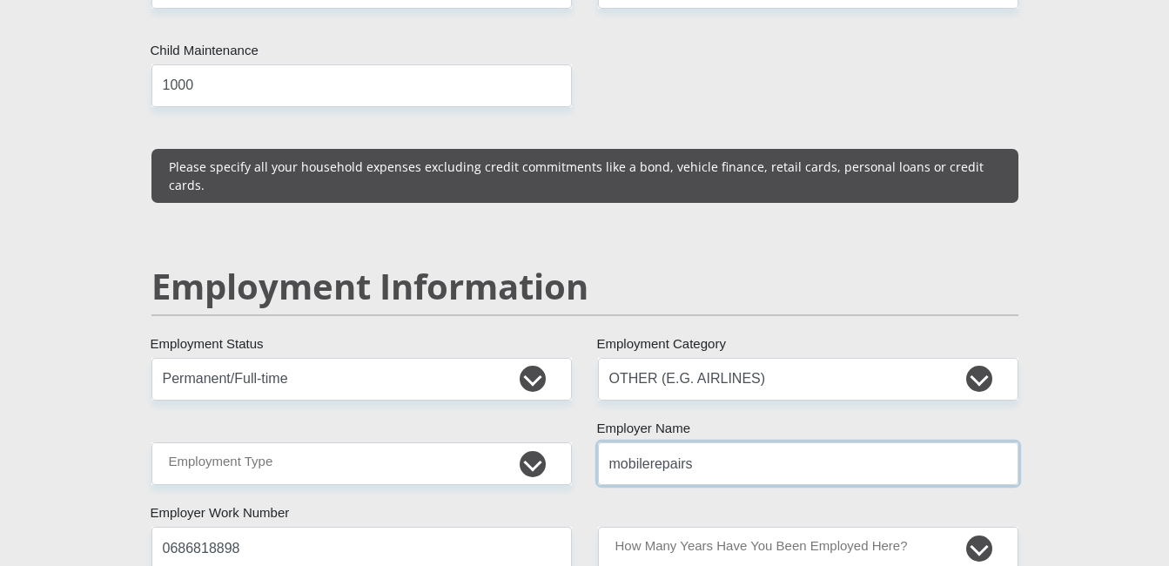
click at [585, 442] on div "mobilerepairs Employer Name" at bounding box center [808, 463] width 447 height 43
type input "servest"
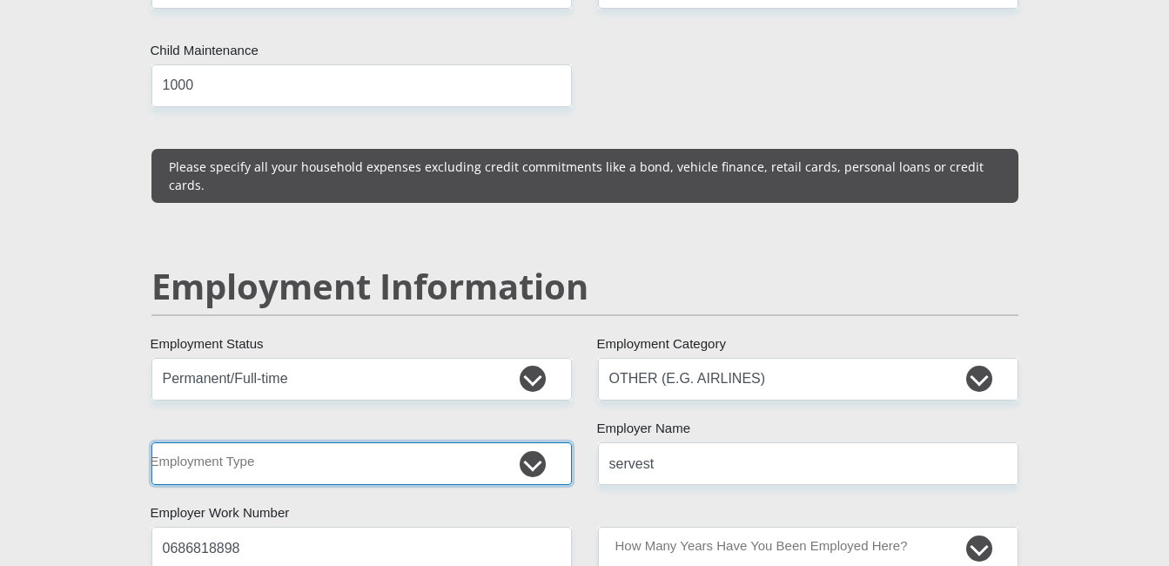
click at [497, 442] on select "College/Lecturer Craft Seller Creative Driver Executive Farmer Forces - Non Com…" at bounding box center [361, 463] width 421 height 43
select select "Labourer"
click at [151, 442] on select "College/Lecturer Craft Seller Creative Driver Executive Farmer Forces - Non Com…" at bounding box center [361, 463] width 421 height 43
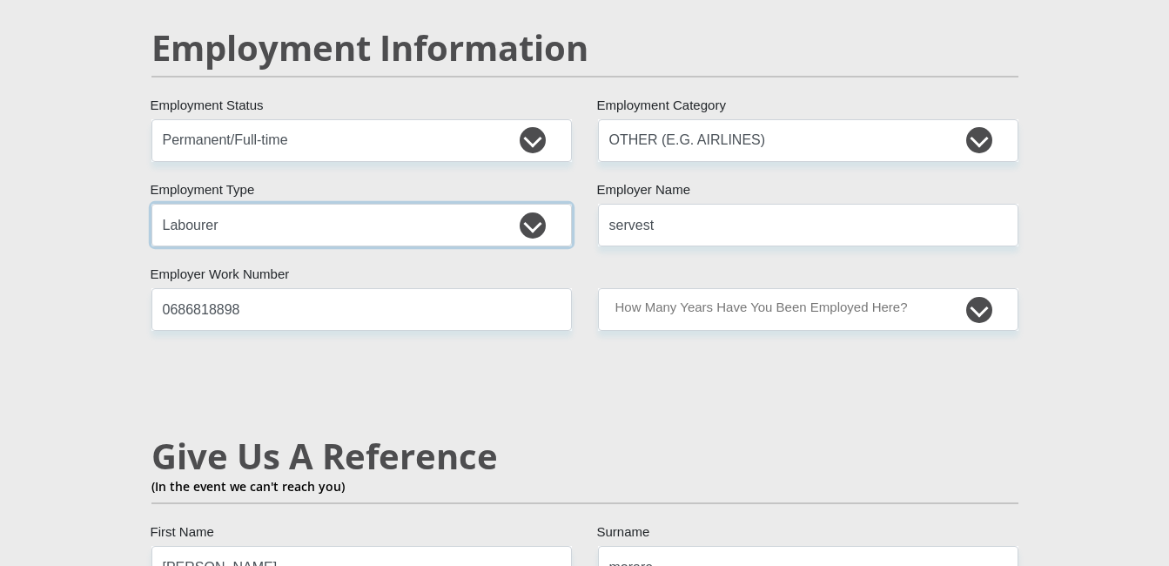
scroll to position [2699, 0]
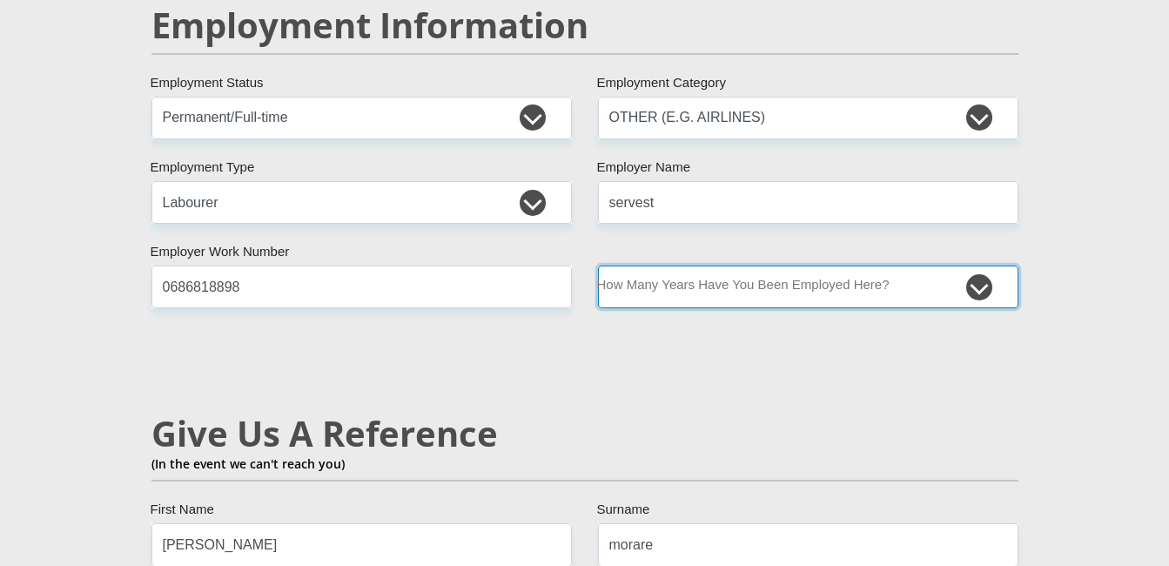
click at [985, 266] on select "less than 1 year 1-3 years 3-5 years 5+ years" at bounding box center [808, 287] width 421 height 43
select select "60"
click at [598, 266] on select "less than 1 year 1-3 years 3-5 years 5+ years" at bounding box center [808, 287] width 421 height 43
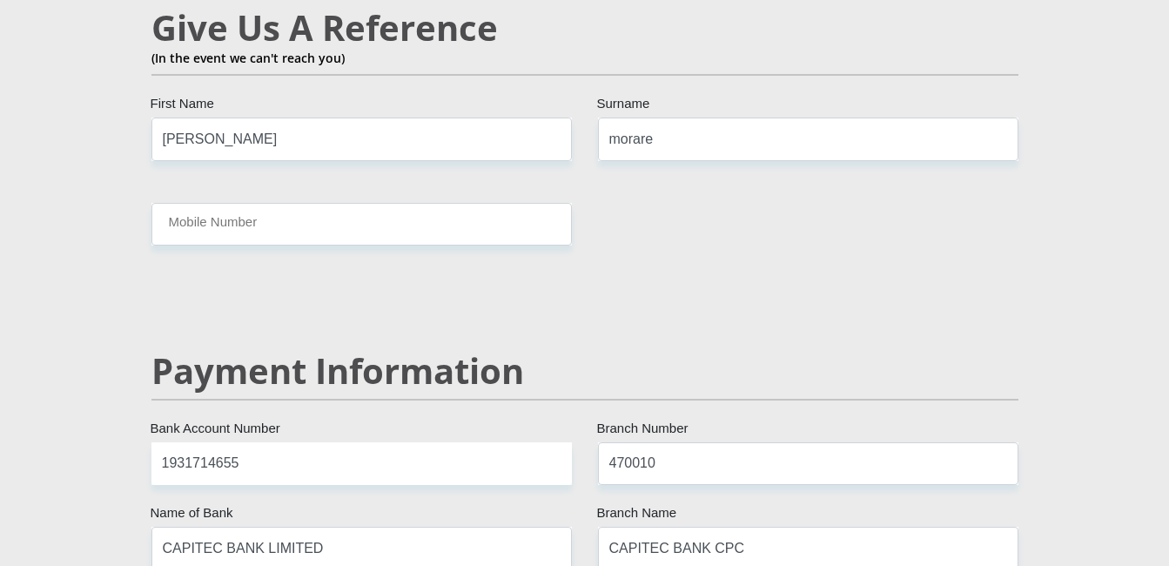
scroll to position [3134, 0]
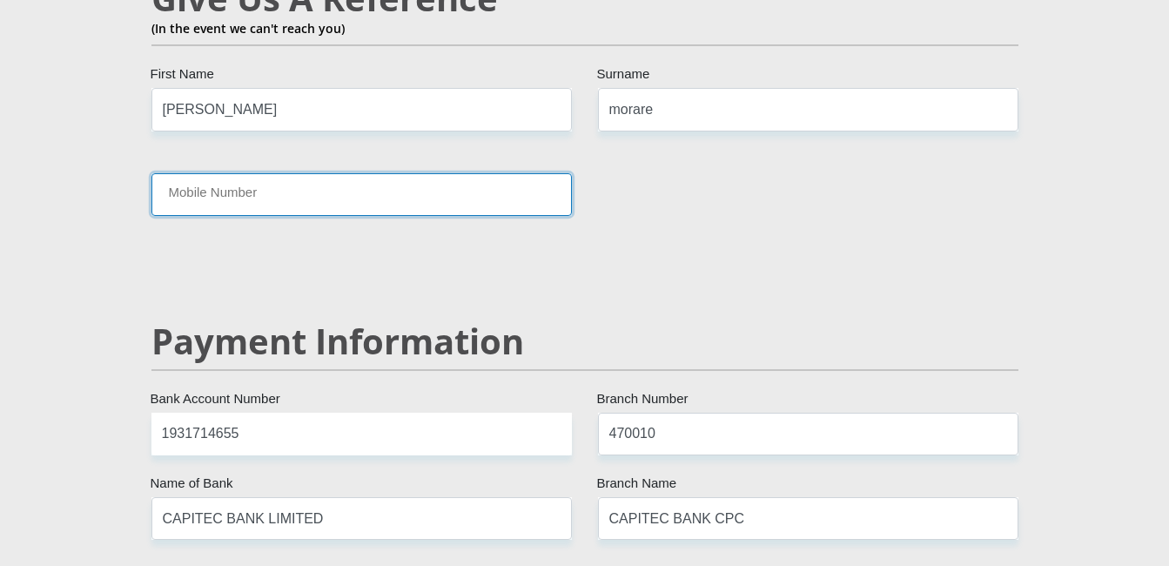
click at [337, 173] on input "Mobile Number" at bounding box center [361, 194] width 421 height 43
type input "0686818898"
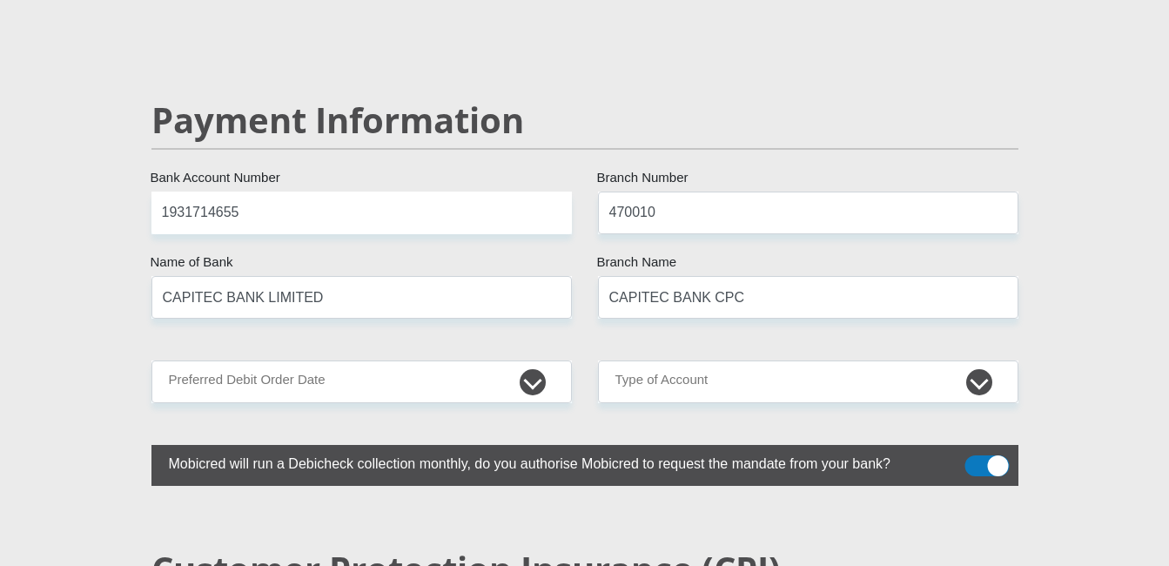
scroll to position [3395, 0]
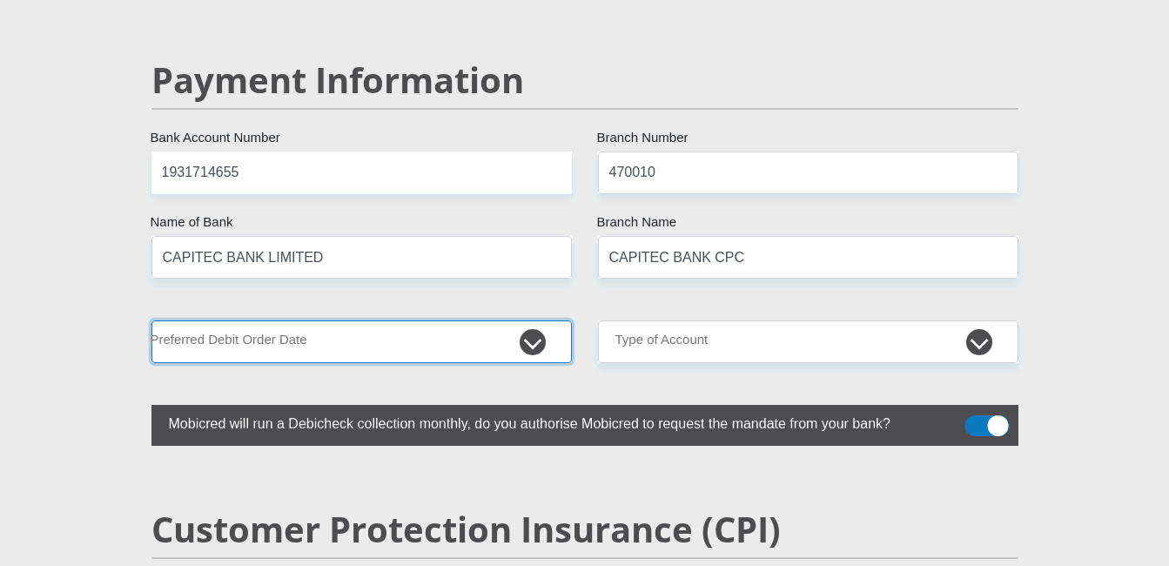
click at [531, 320] on select "1st 2nd 3rd 4th 5th 7th 18th 19th 20th 21st 22nd 23rd 24th 25th 26th 27th 28th …" at bounding box center [361, 341] width 421 height 43
select select "1"
click at [151, 320] on select "1st 2nd 3rd 4th 5th 7th 18th 19th 20th 21st 22nd 23rd 24th 25th 26th 27th 28th …" at bounding box center [361, 341] width 421 height 43
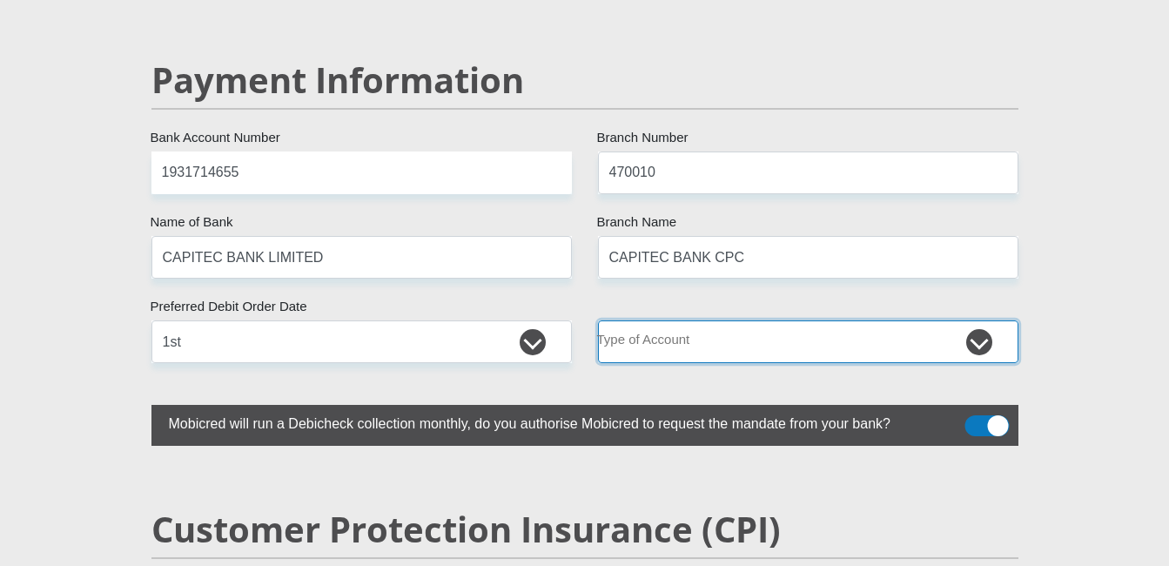
click at [965, 320] on select "Cheque Savings" at bounding box center [808, 341] width 421 height 43
select select "SAV"
click at [598, 320] on select "Cheque Savings" at bounding box center [808, 341] width 421 height 43
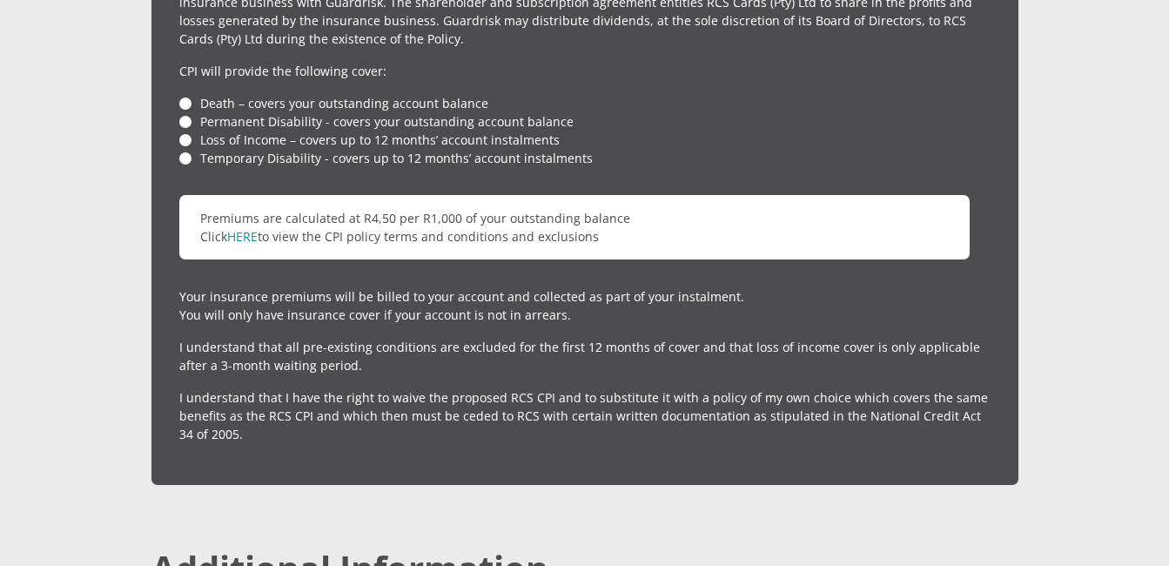
scroll to position [4266, 0]
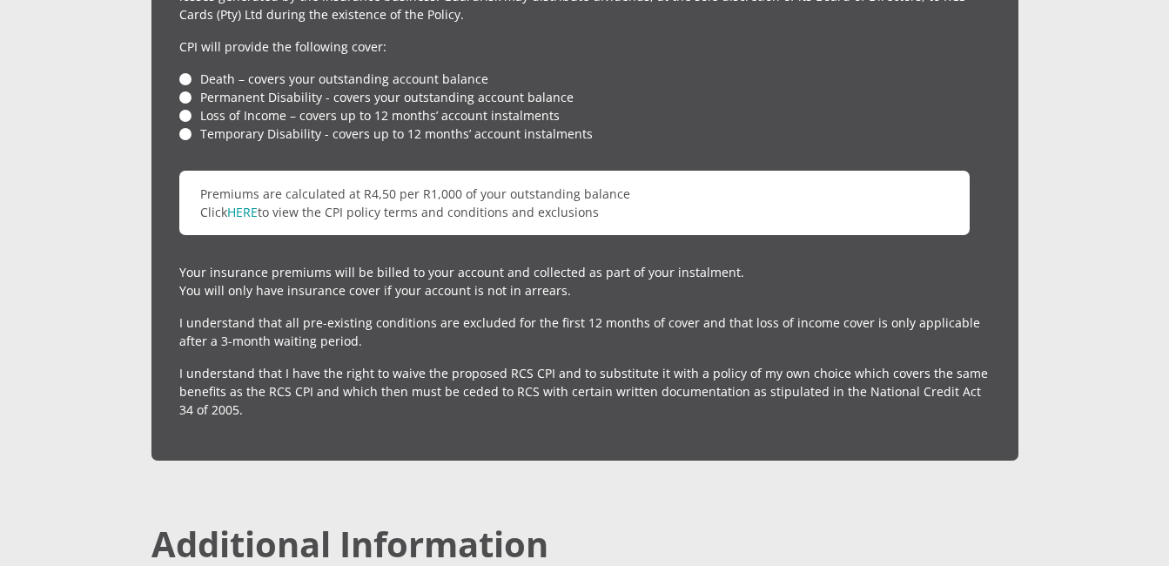
click at [192, 70] on li "Death – covers your outstanding account balance" at bounding box center [584, 79] width 811 height 18
click at [186, 70] on li "Death – covers your outstanding account balance" at bounding box center [584, 79] width 811 height 18
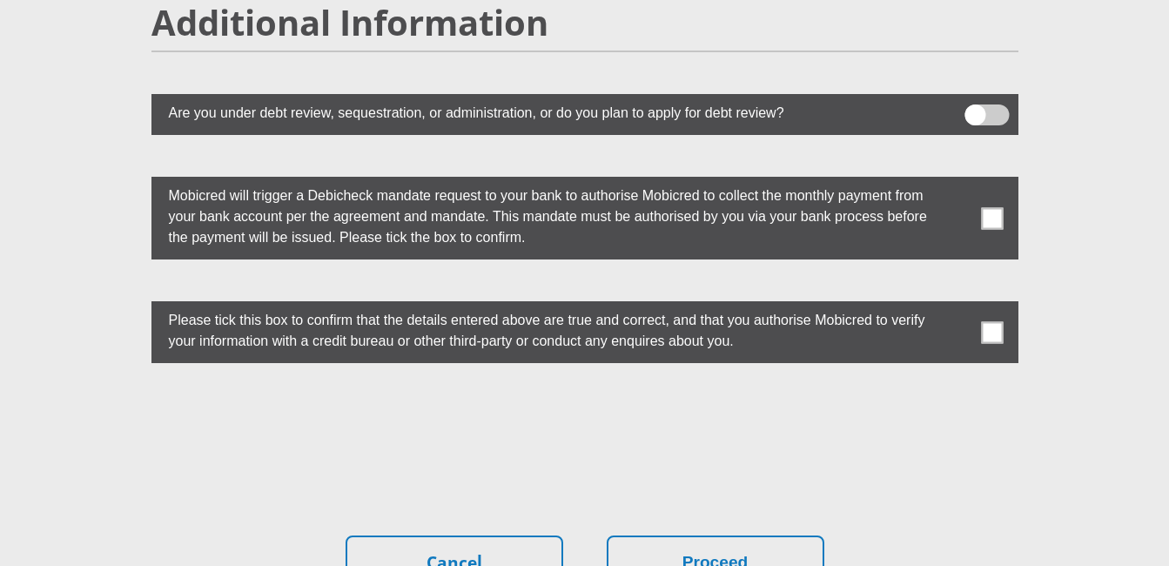
scroll to position [4788, 0]
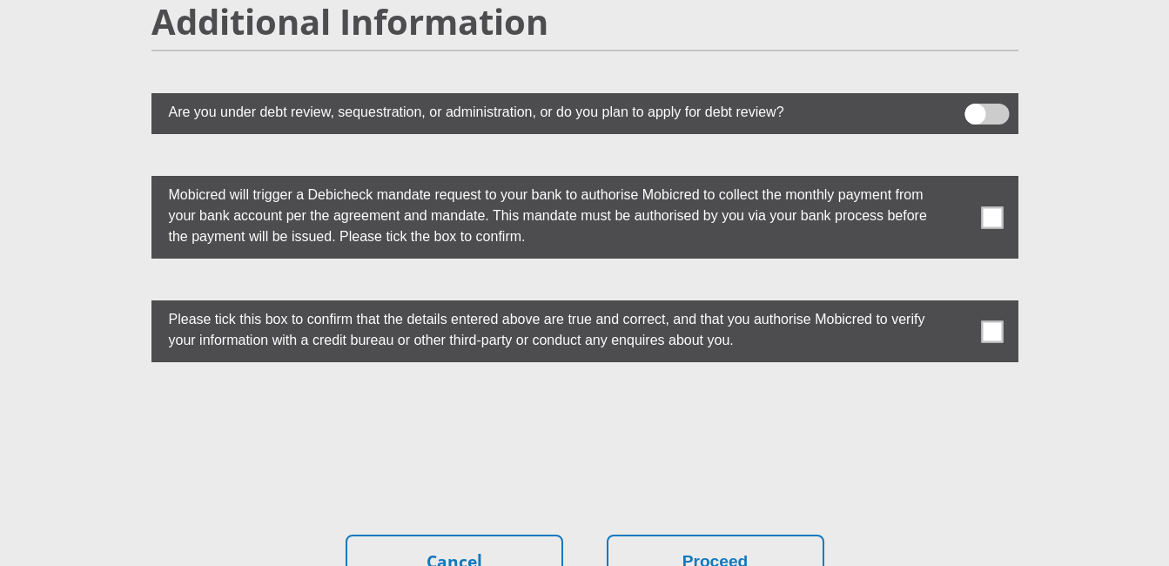
click at [1005, 179] on label at bounding box center [584, 217] width 867 height 83
click at [958, 180] on input "checkbox" at bounding box center [958, 180] width 0 height 0
click at [1000, 320] on span at bounding box center [992, 331] width 22 height 22
click at [958, 305] on input "checkbox" at bounding box center [958, 305] width 0 height 0
click at [682, 535] on button "Proceed" at bounding box center [716, 562] width 218 height 55
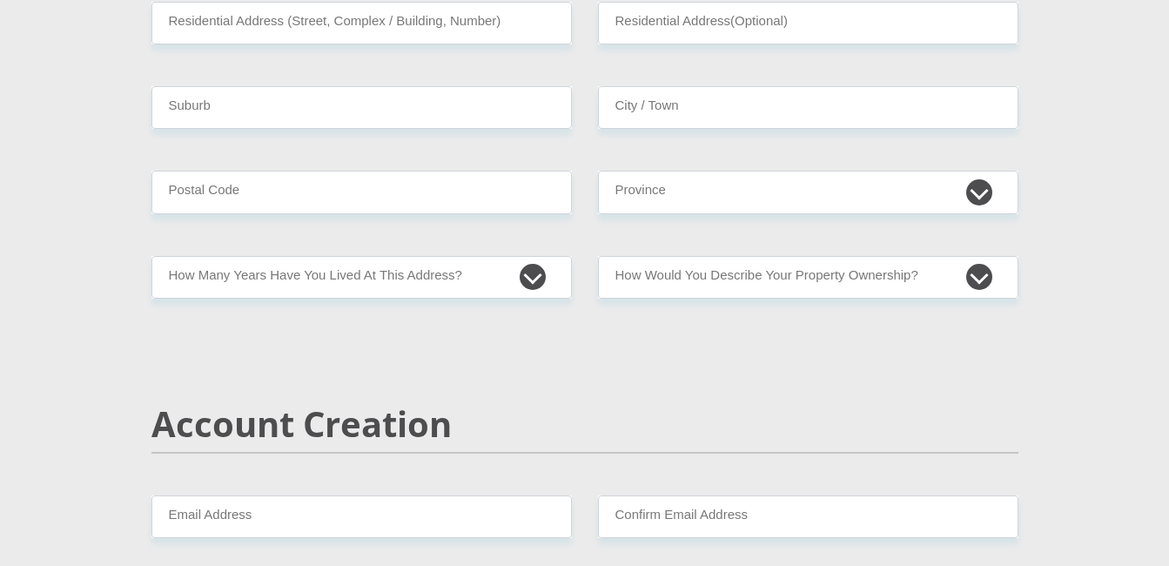
scroll to position [958, 0]
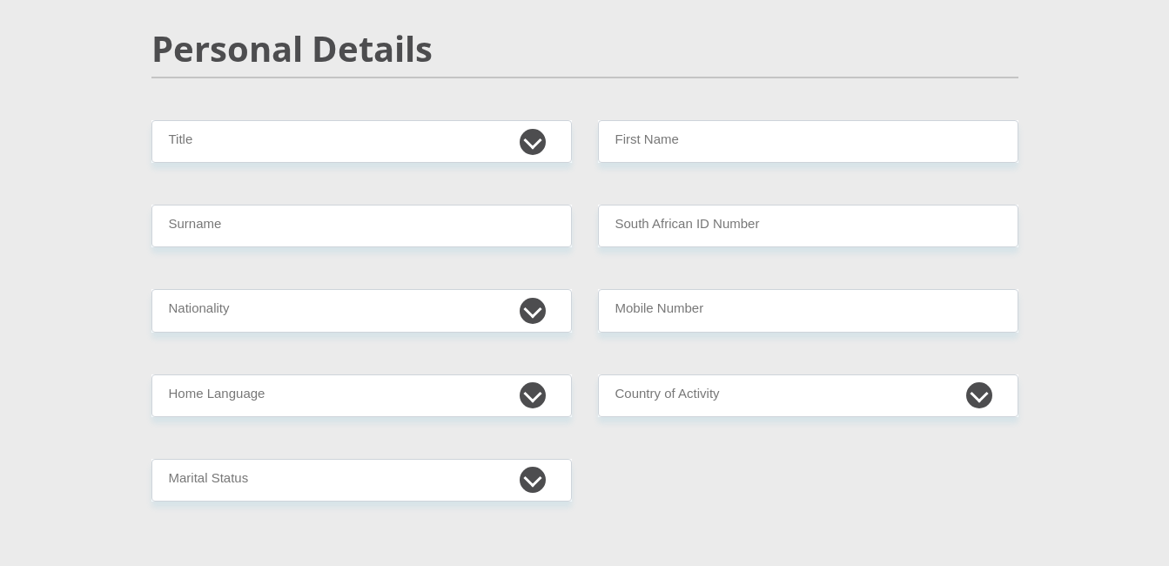
scroll to position [0, 0]
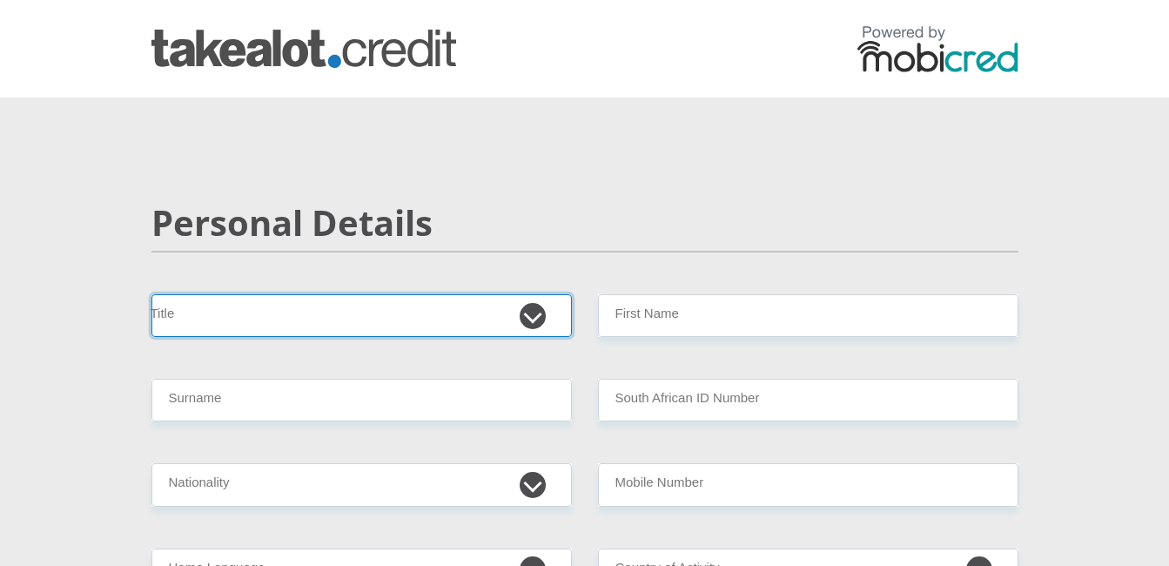
click at [451, 327] on select "Mr Ms Mrs Dr [PERSON_NAME]" at bounding box center [361, 315] width 421 height 43
select select "Ms"
click at [151, 294] on select "Mr Ms Mrs Dr [PERSON_NAME]" at bounding box center [361, 315] width 421 height 43
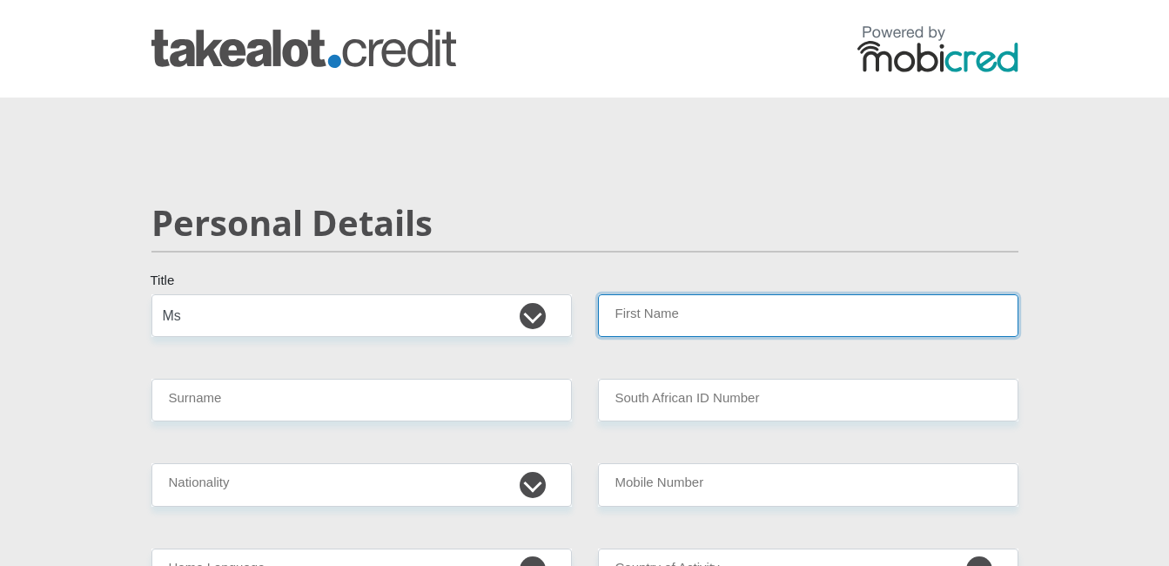
click at [646, 318] on input "First Name" at bounding box center [808, 315] width 421 height 43
type input "BOITUMELO"
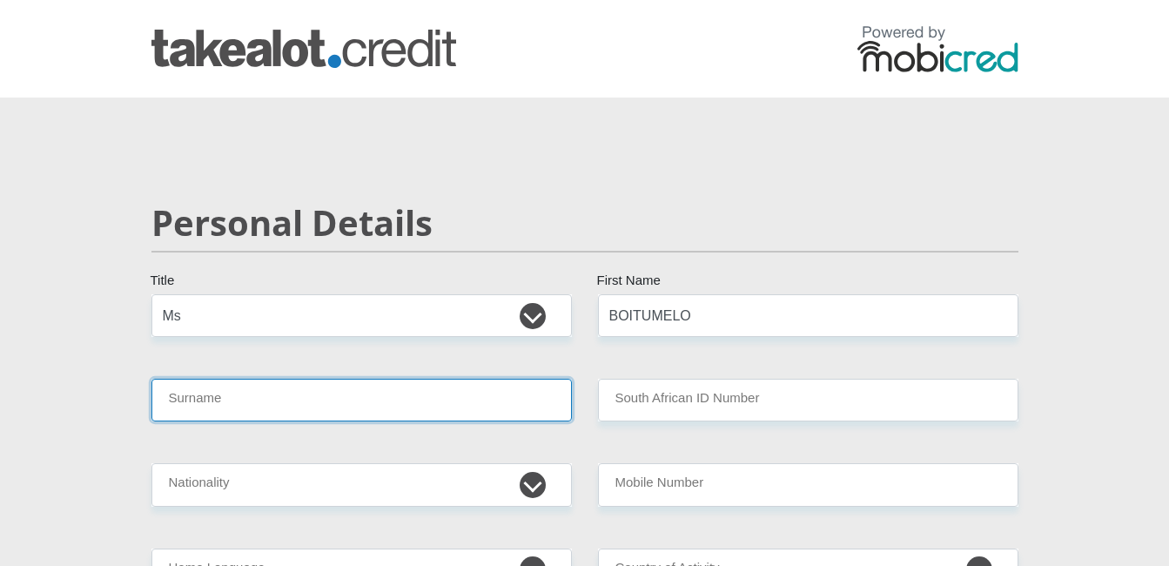
type input "MORARE"
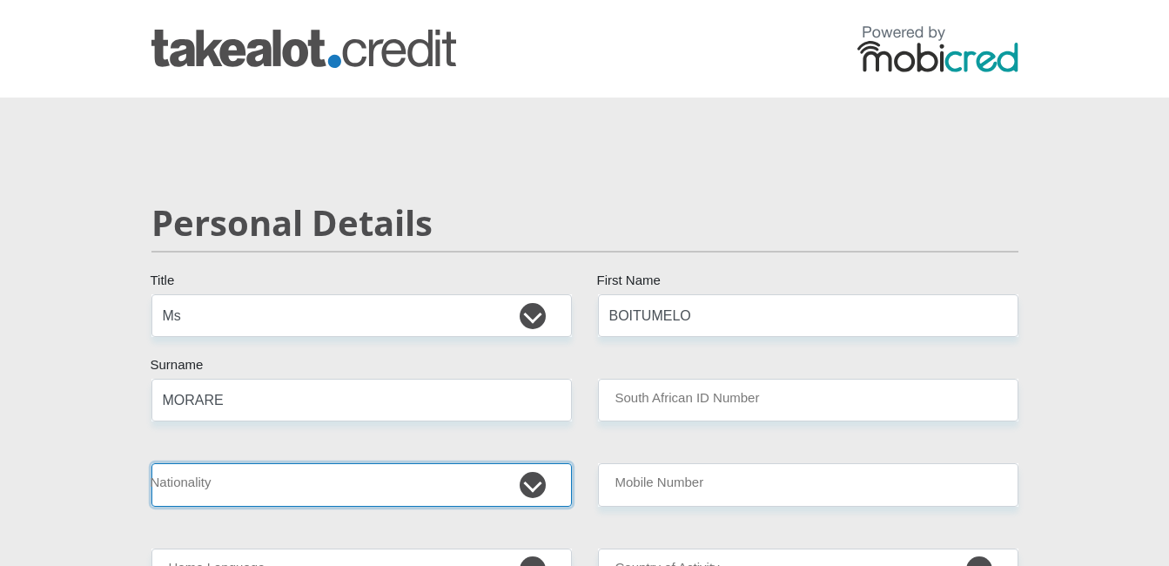
select select "ZAF"
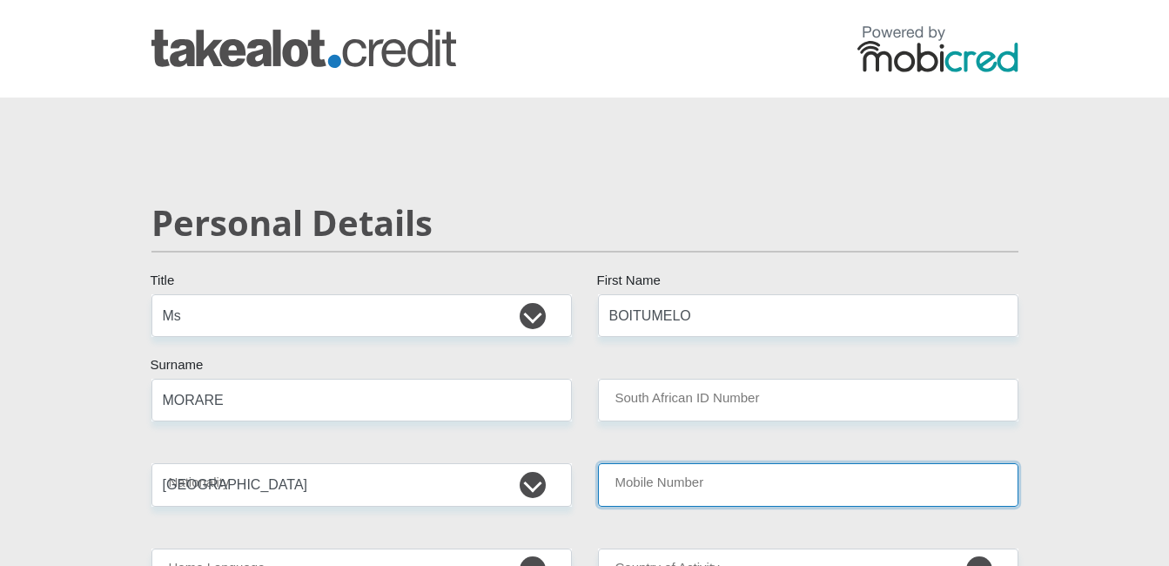
type input "0686818898"
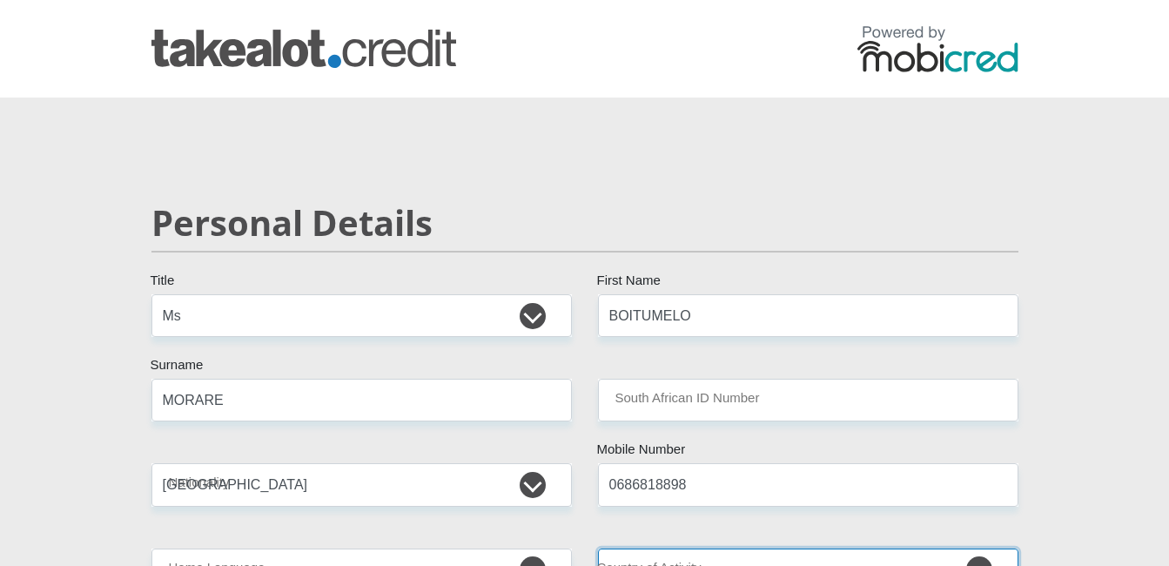
select select "ZAF"
type input "[STREET_ADDRESS]"
type input "tsakane"
type input "brakpan"
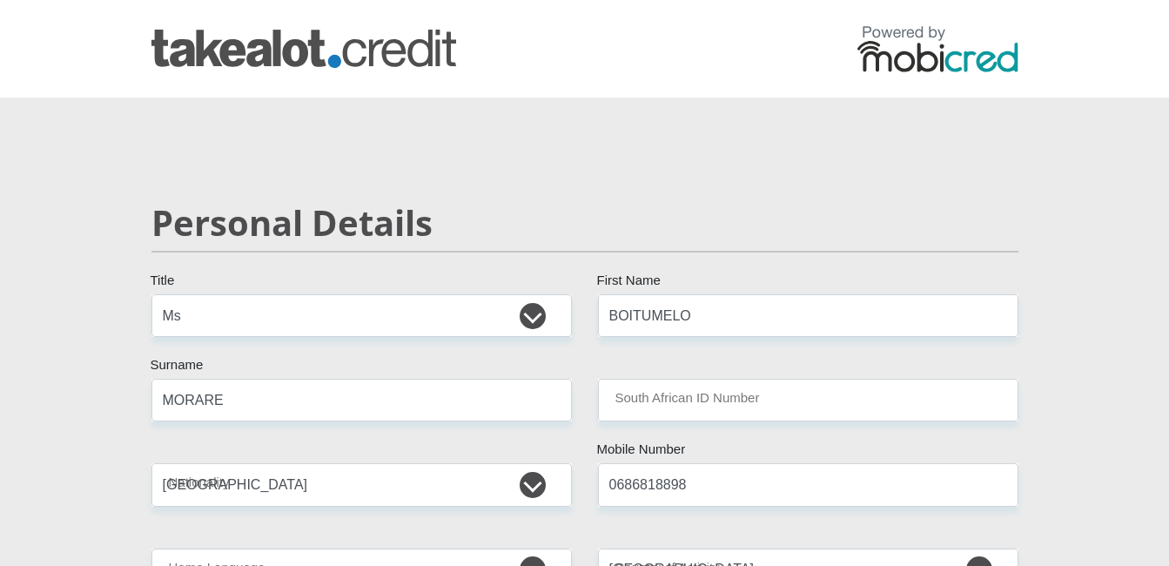
type input "1550"
select select "Gauteng"
type input "[EMAIL_ADDRESS][DOMAIN_NAME]"
type input "Y0737500413g@"
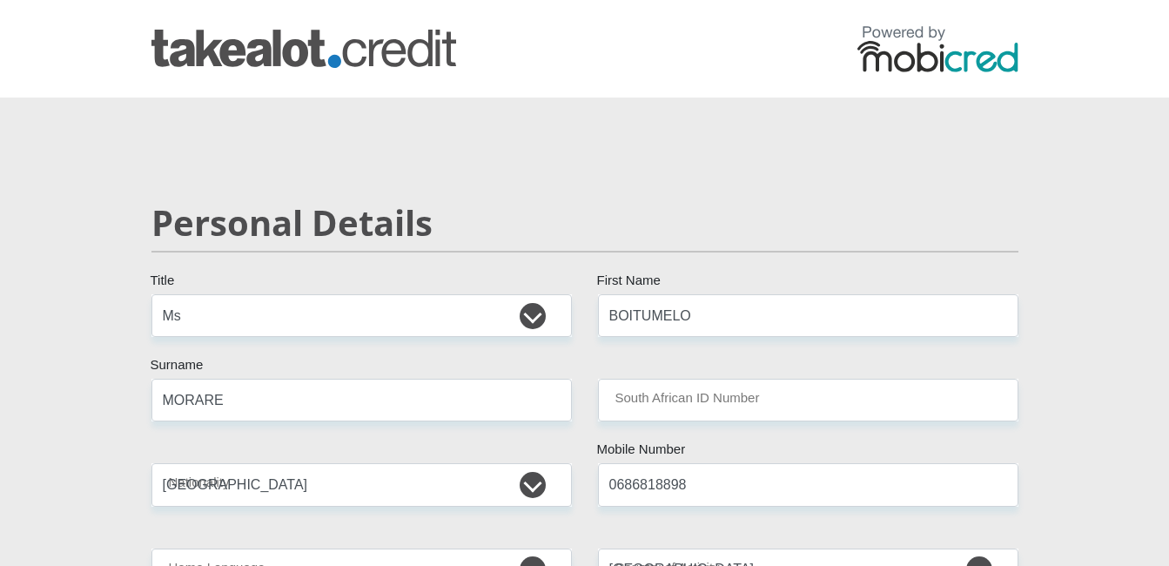
type input "Y0737500413g@"
type input "5600"
type input "5300"
type input "1000"
type input "300"
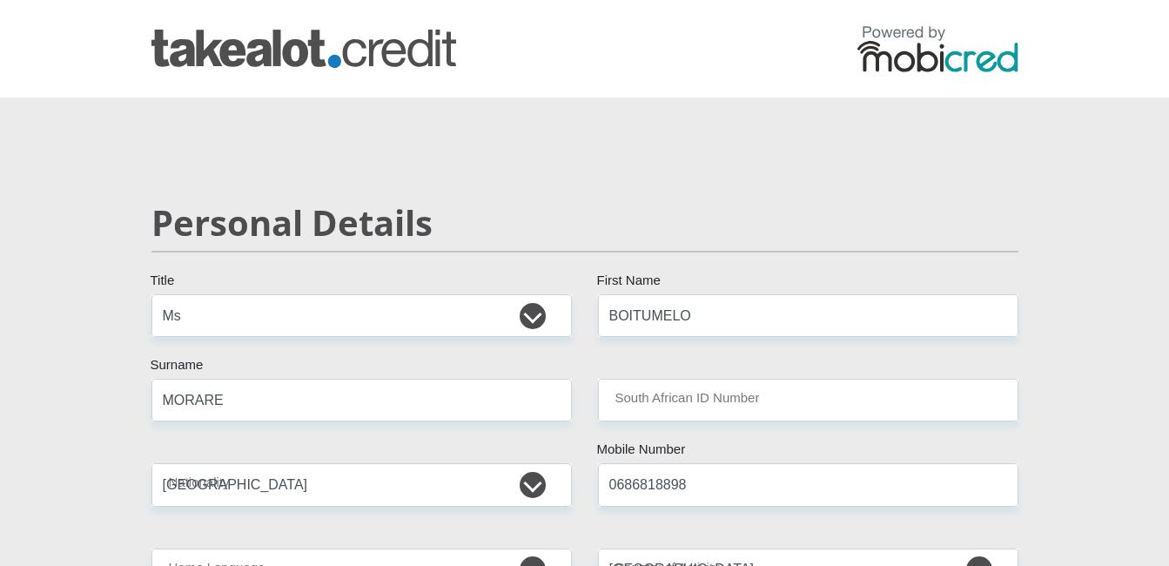
type input "600"
type input "0"
type input "1000"
type input "0"
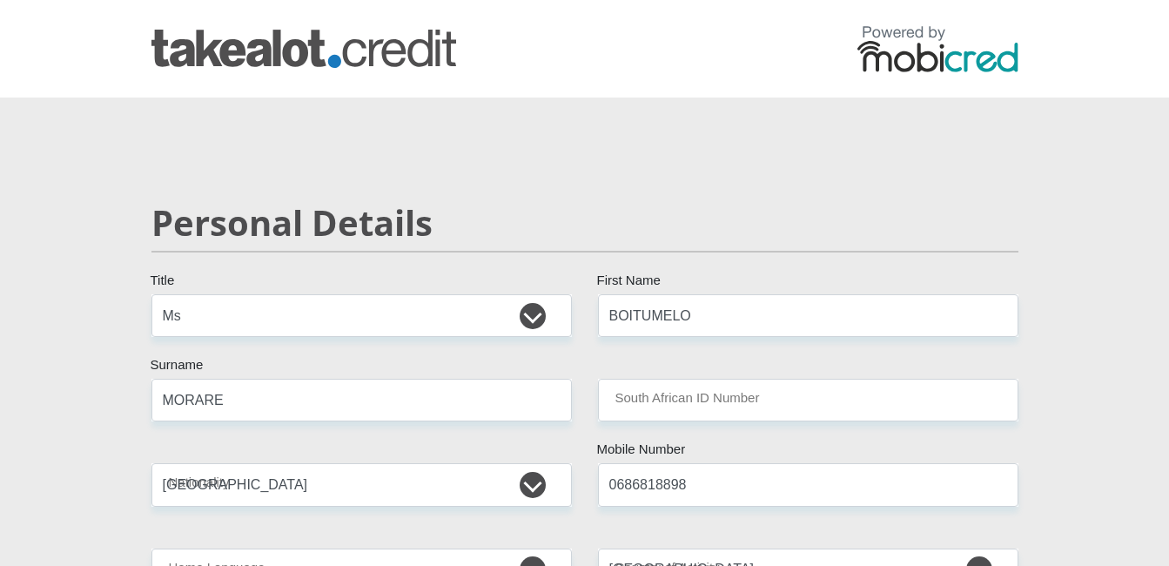
type input "1000"
type input "servest"
type input "0686818898"
type input "[PERSON_NAME]"
type input "morare"
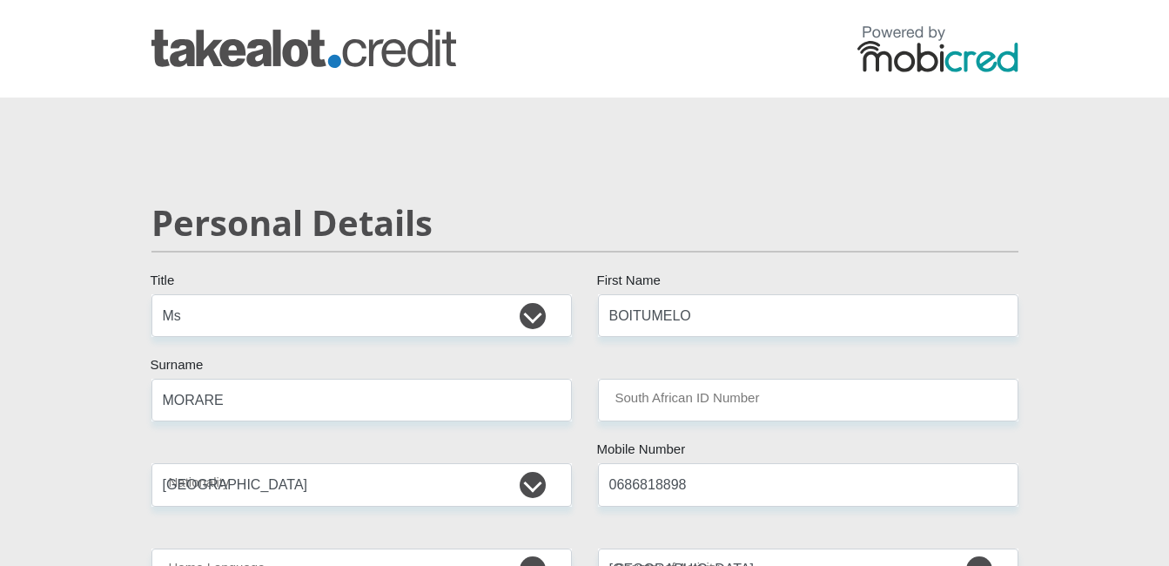
type input "1931714655"
type input "470010"
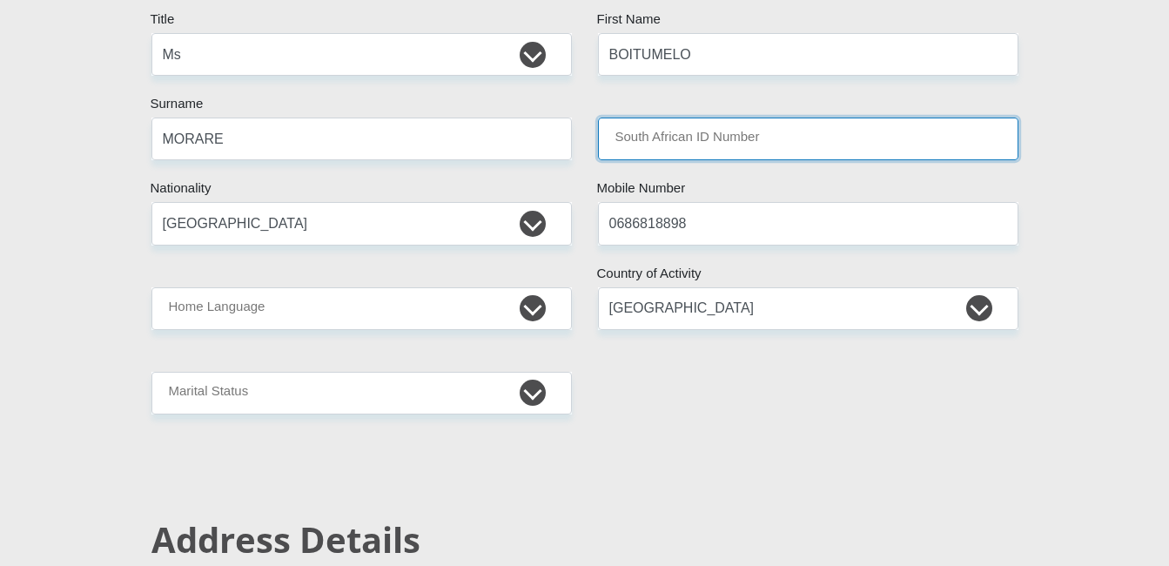
click at [687, 155] on input "South African ID Number" at bounding box center [808, 139] width 421 height 43
type input "8105010930088"
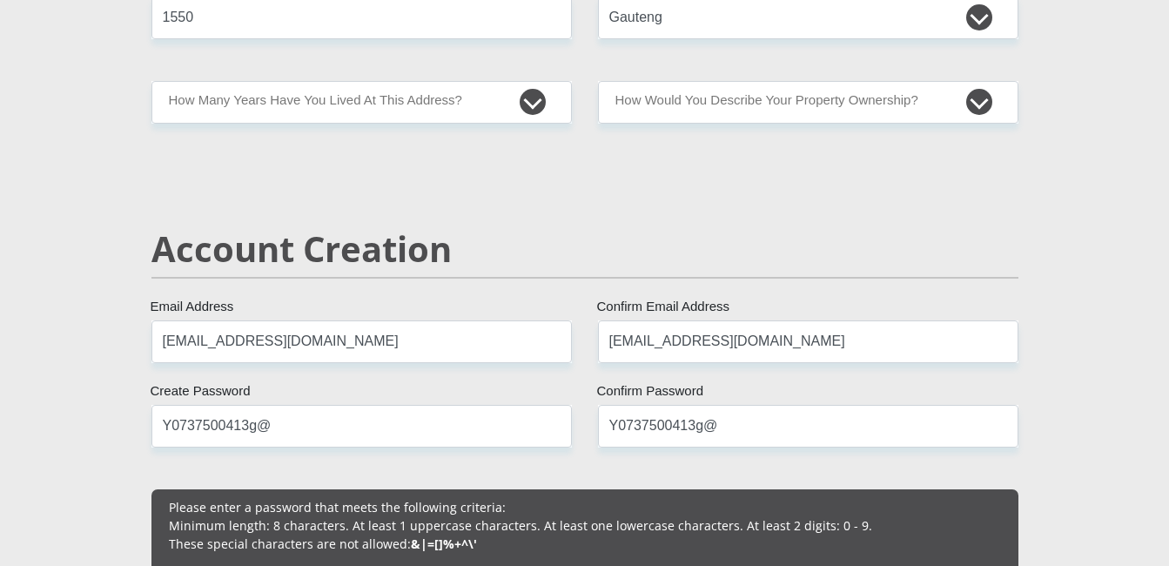
scroll to position [1045, 0]
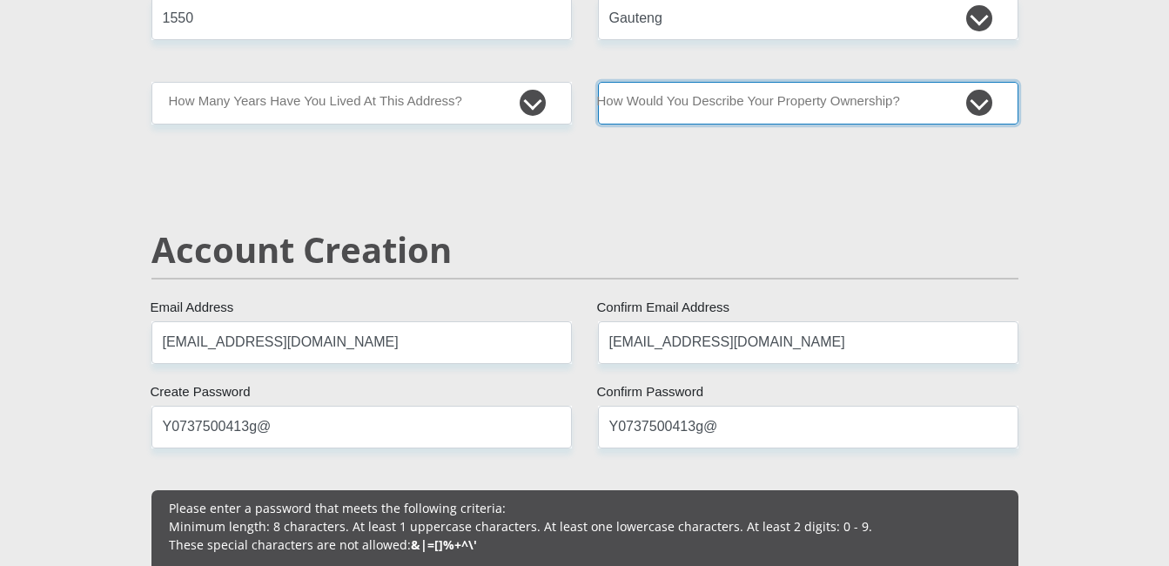
click at [728, 97] on select "Owned Rented Family Owned Company Dwelling" at bounding box center [808, 103] width 421 height 43
select select "Owned"
click at [598, 82] on select "Owned Rented Family Owned Company Dwelling" at bounding box center [808, 103] width 421 height 43
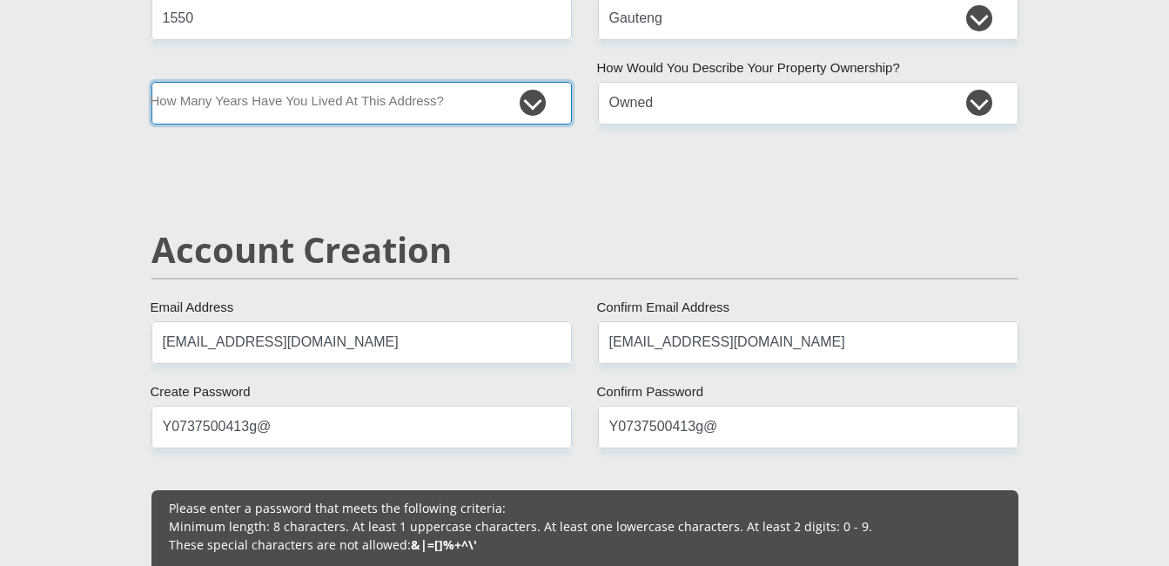
click at [542, 103] on select "less than 1 year 1-3 years 3-5 years 5+ years" at bounding box center [361, 103] width 421 height 43
select select "5"
click at [151, 82] on select "less than 1 year 1-3 years 3-5 years 5+ years" at bounding box center [361, 103] width 421 height 43
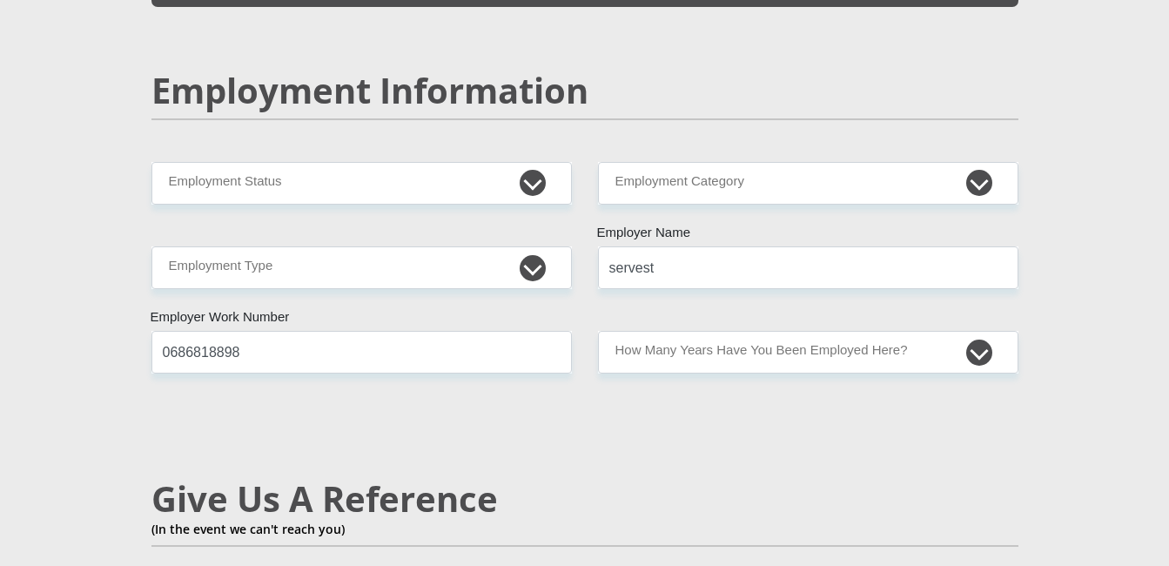
scroll to position [2699, 0]
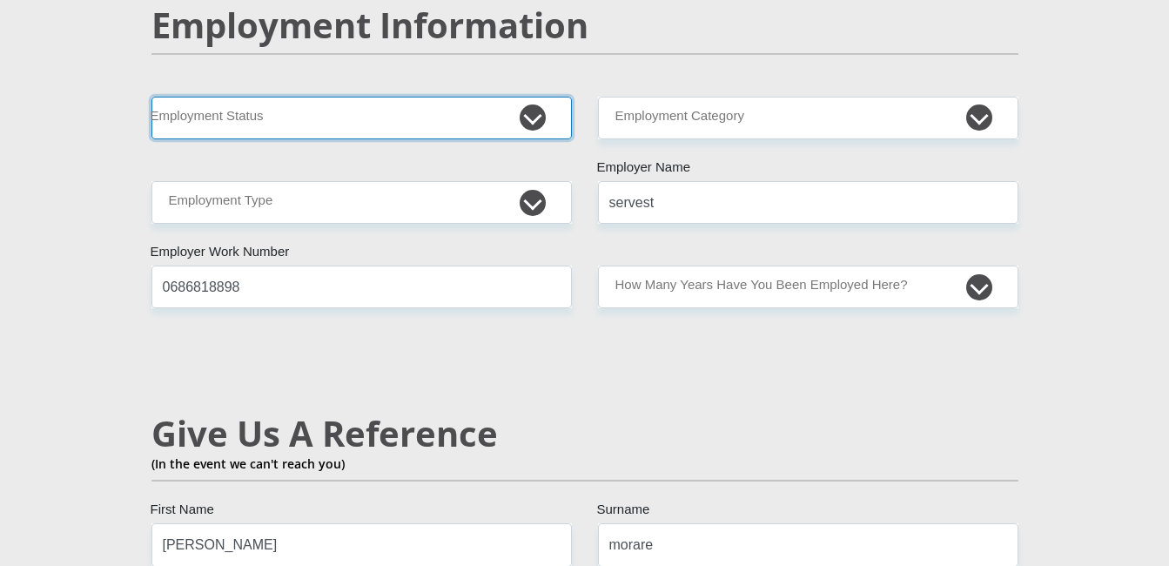
click at [541, 97] on select "Permanent/Full-time Part-time/Casual [DEMOGRAPHIC_DATA] Worker Self-Employed Ho…" at bounding box center [361, 118] width 421 height 43
select select "1"
click at [151, 97] on select "Permanent/Full-time Part-time/Casual [DEMOGRAPHIC_DATA] Worker Self-Employed Ho…" at bounding box center [361, 118] width 421 height 43
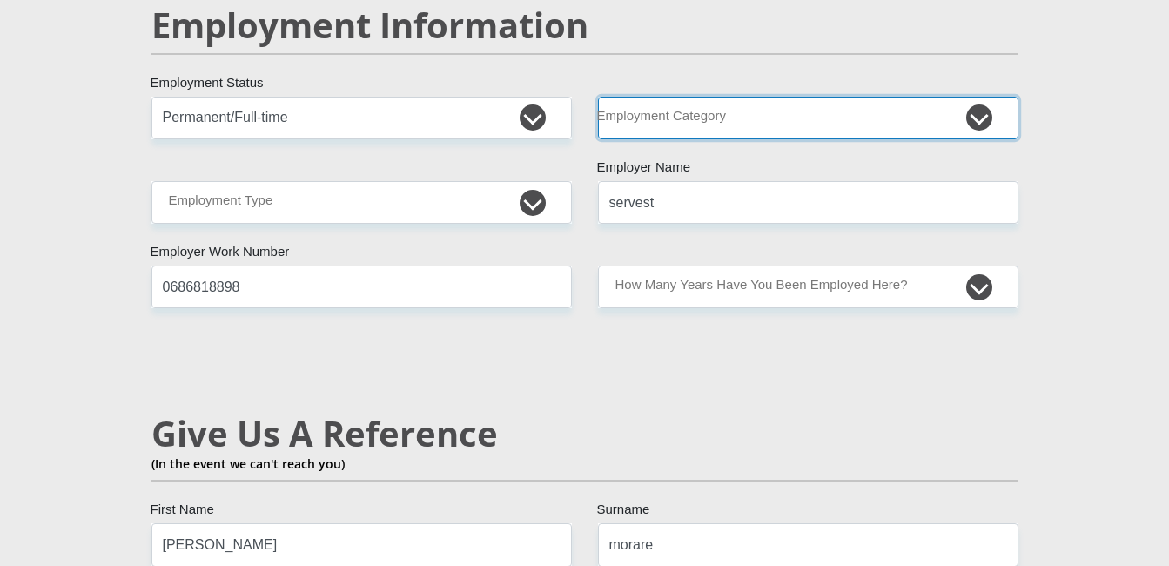
click at [983, 97] on select "AGRICULTURE ALCOHOL & TOBACCO CONSTRUCTION MATERIALS METALLURGY EQUIPMENT FOR R…" at bounding box center [808, 118] width 421 height 43
click at [972, 97] on select "AGRICULTURE ALCOHOL & TOBACCO CONSTRUCTION MATERIALS METALLURGY EQUIPMENT FOR R…" at bounding box center [808, 118] width 421 height 43
select select "53"
click at [598, 97] on select "AGRICULTURE ALCOHOL & TOBACCO CONSTRUCTION MATERIALS METALLURGY EQUIPMENT FOR R…" at bounding box center [808, 118] width 421 height 43
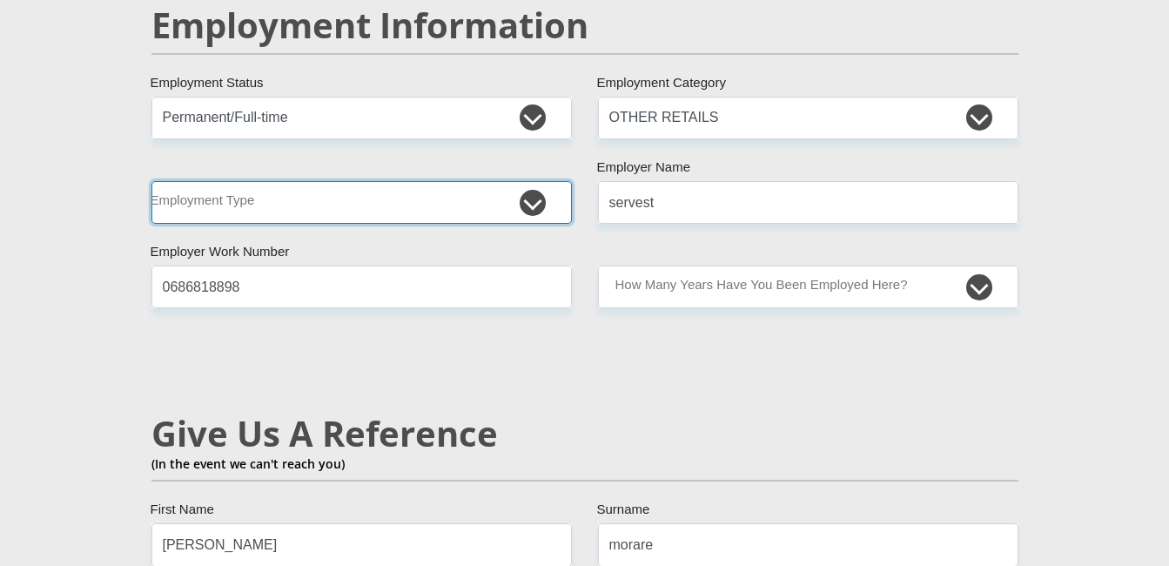
click at [536, 181] on select "College/Lecturer Craft Seller Creative Driver Executive Farmer Forces - Non Com…" at bounding box center [361, 202] width 421 height 43
select select "Labourer"
click at [151, 181] on select "College/Lecturer Craft Seller Creative Driver Executive Farmer Forces - Non Com…" at bounding box center [361, 202] width 421 height 43
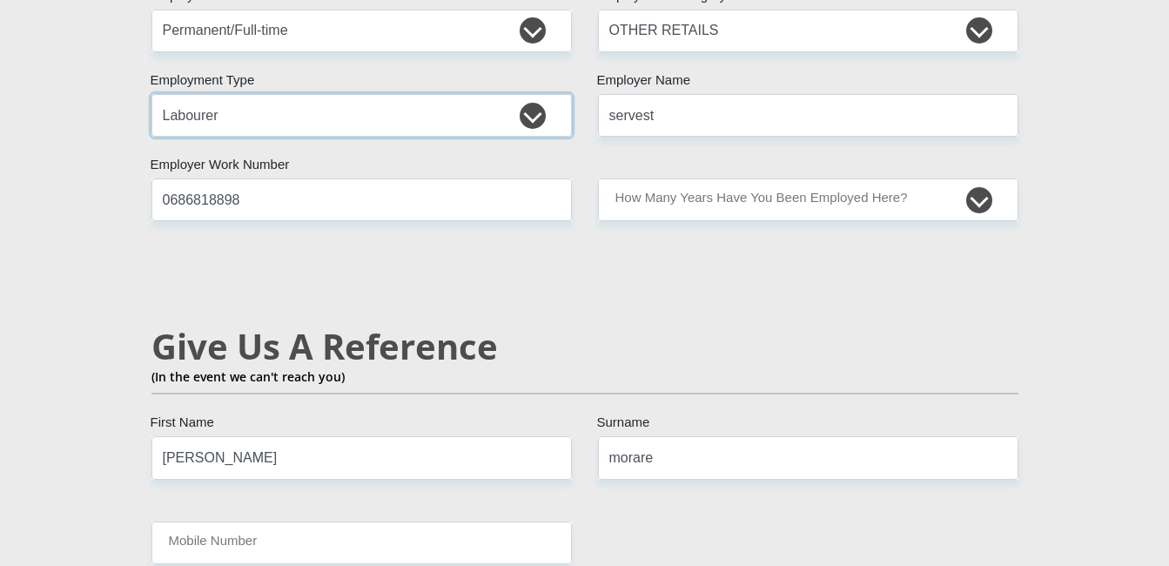
scroll to position [2873, 0]
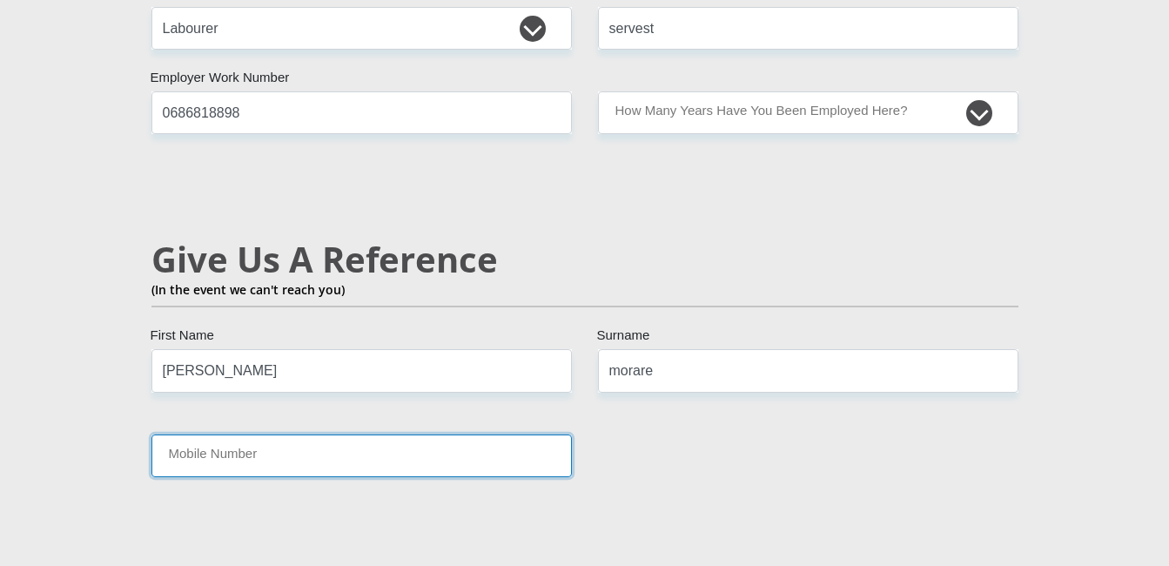
drag, startPoint x: 427, startPoint y: 407, endPoint x: 421, endPoint y: 414, distance: 9.9
click at [427, 434] on input "Mobile Number" at bounding box center [361, 455] width 421 height 43
type input "0686818898"
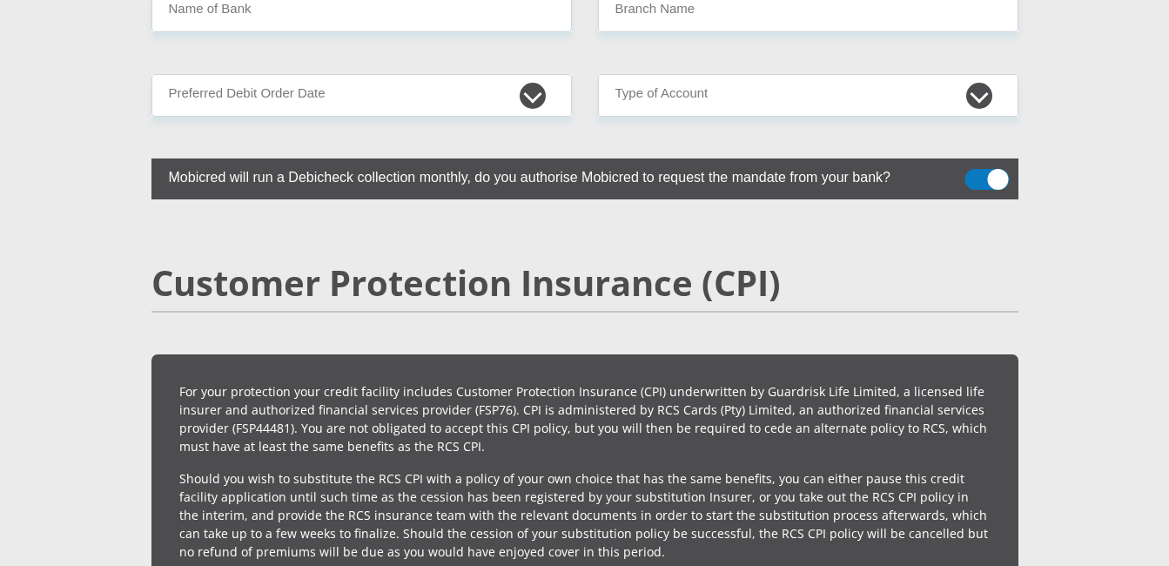
scroll to position [3918, 0]
